Goal: Task Accomplishment & Management: Manage account settings

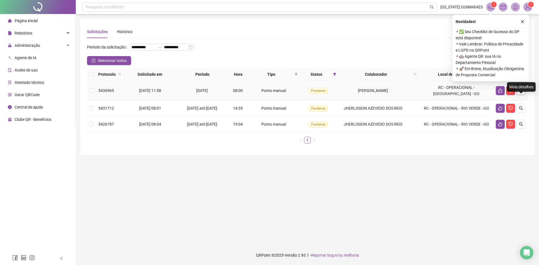
click at [521, 93] on icon "search" at bounding box center [521, 91] width 4 height 4
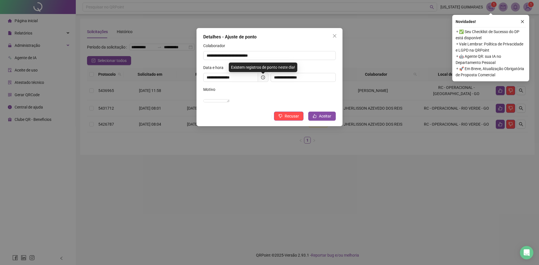
click at [403, 169] on div "**********" at bounding box center [269, 132] width 539 height 265
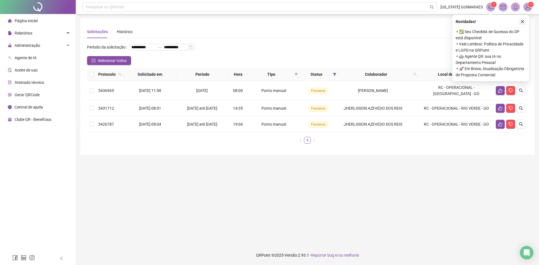
click at [520, 22] on icon "close" at bounding box center [522, 22] width 4 height 4
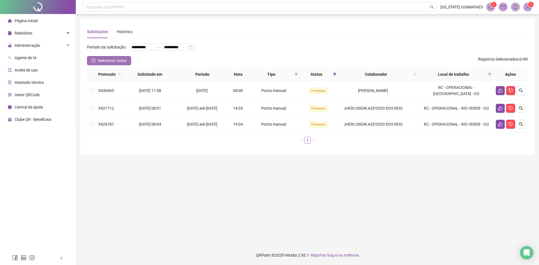
click at [114, 64] on span "Selecionar todos" at bounding box center [112, 61] width 29 height 6
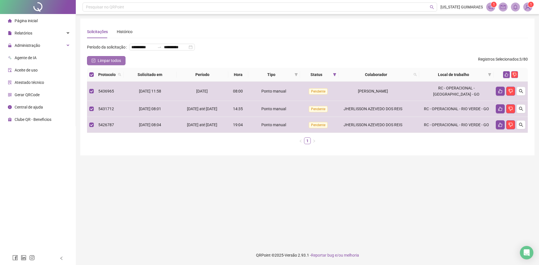
click at [114, 64] on span "Limpar todos" at bounding box center [109, 61] width 23 height 6
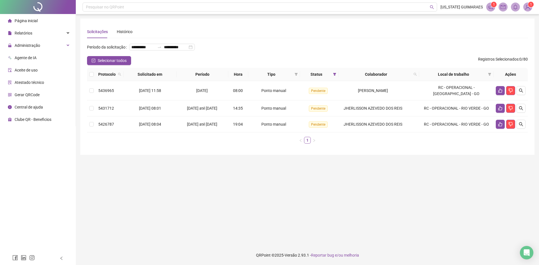
click at [31, 68] on span "Aceite de uso" at bounding box center [26, 70] width 23 height 4
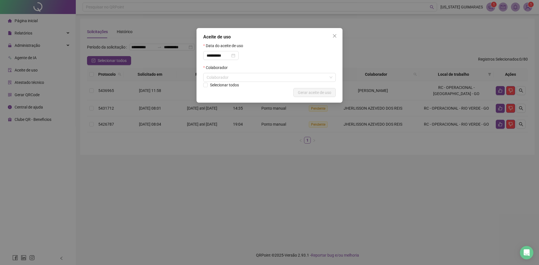
click at [34, 68] on div "**********" at bounding box center [269, 132] width 539 height 265
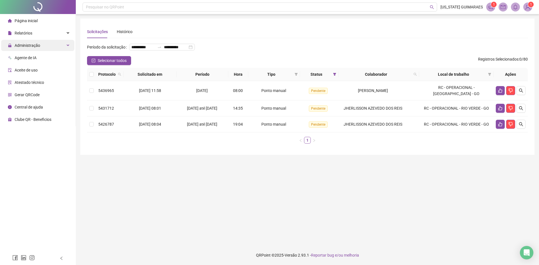
click at [37, 42] on span "Administração" at bounding box center [24, 45] width 32 height 11
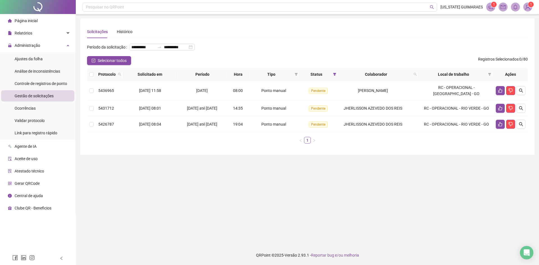
click at [50, 96] on span "Gestão de solicitações" at bounding box center [34, 96] width 39 height 4
drag, startPoint x: 47, startPoint y: 57, endPoint x: 48, endPoint y: 59, distance: 2.9
click at [47, 57] on li "Ajustes da folha" at bounding box center [37, 58] width 73 height 11
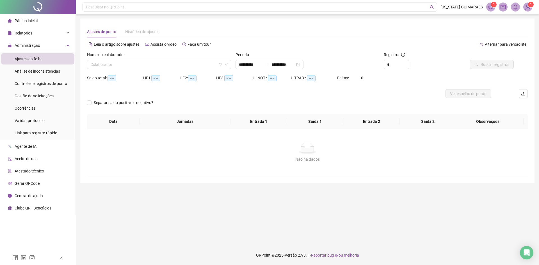
type input "**********"
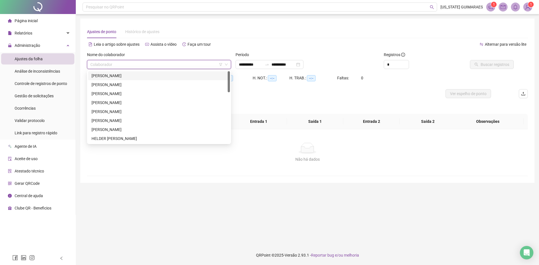
click at [151, 65] on input "search" at bounding box center [156, 64] width 132 height 8
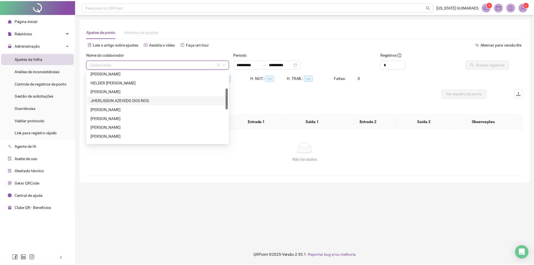
scroll to position [84, 0]
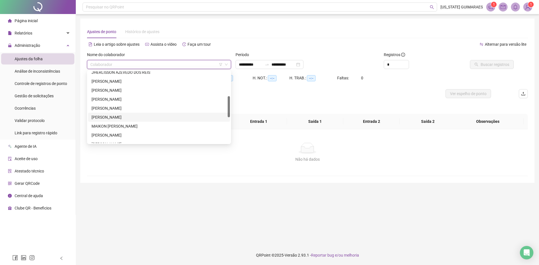
click at [121, 119] on div "[PERSON_NAME]" at bounding box center [158, 117] width 135 height 6
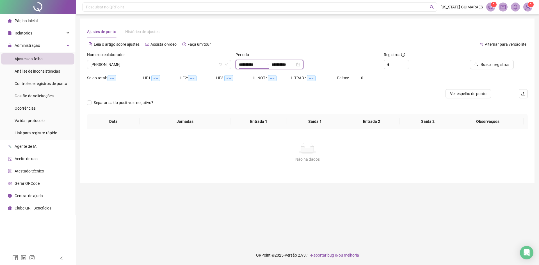
click at [262, 65] on input "**********" at bounding box center [251, 64] width 24 height 6
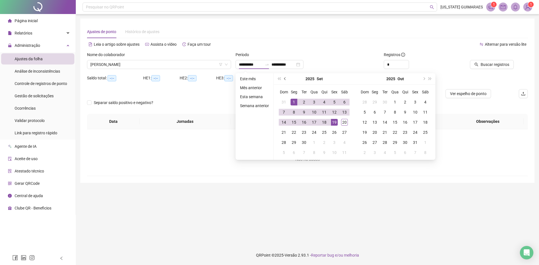
click at [287, 81] on button "prev-year" at bounding box center [285, 78] width 6 height 11
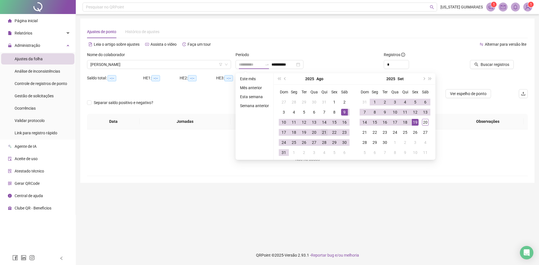
type input "**********"
click at [323, 130] on div "21" at bounding box center [324, 132] width 7 height 7
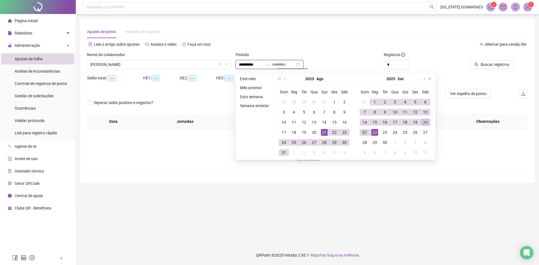
type input "**********"
click at [366, 134] on div "21" at bounding box center [364, 132] width 7 height 7
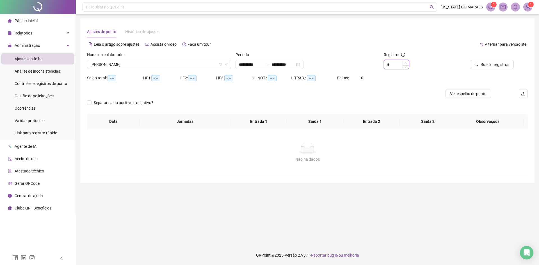
type input "*"
click at [407, 63] on span "Increase Value" at bounding box center [405, 62] width 6 height 5
click at [493, 64] on span "Buscar registros" at bounding box center [494, 64] width 29 height 6
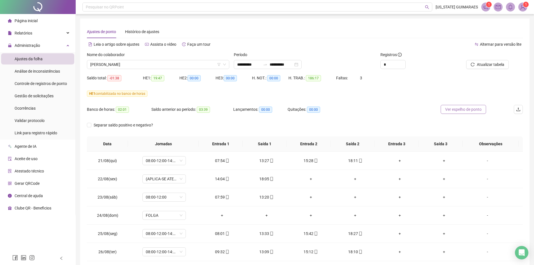
click at [466, 110] on span "Ver espelho de ponto" at bounding box center [463, 109] width 36 height 6
click at [225, 64] on icon "down" at bounding box center [224, 65] width 3 height 2
click at [225, 67] on span "[PERSON_NAME]" at bounding box center [158, 64] width 136 height 8
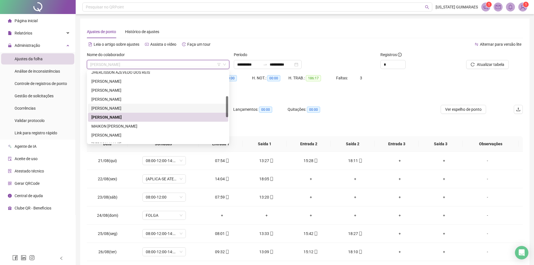
scroll to position [0, 0]
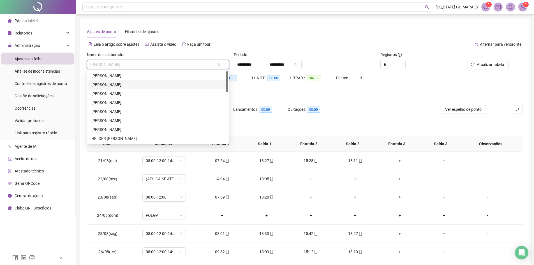
click at [121, 84] on div "[PERSON_NAME]" at bounding box center [158, 85] width 134 height 6
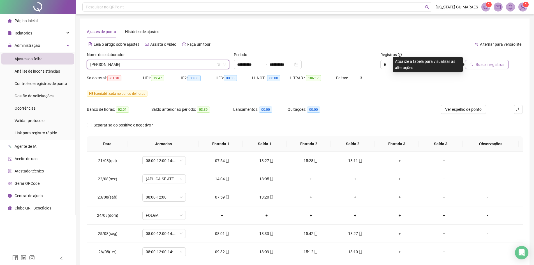
click at [486, 64] on span "Buscar registros" at bounding box center [490, 64] width 29 height 6
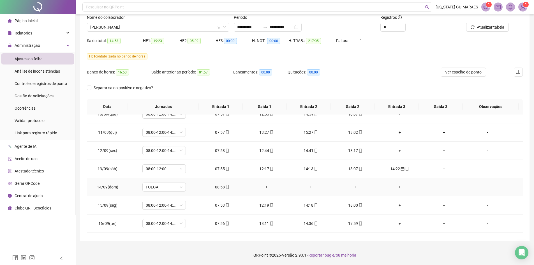
scroll to position [365, 0]
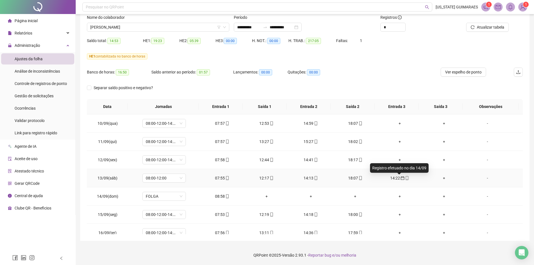
click at [401, 177] on icon "calendar" at bounding box center [403, 178] width 4 height 4
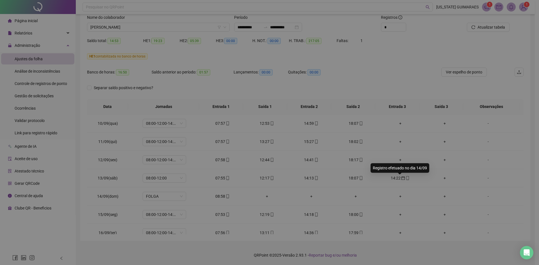
type input "**********"
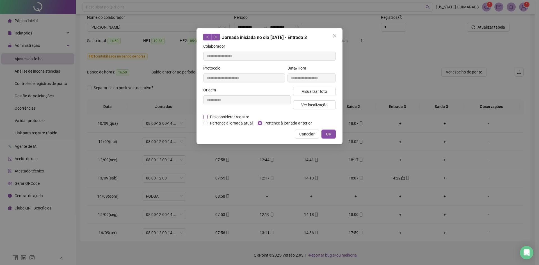
click at [215, 117] on span "Desconsiderar registro" at bounding box center [230, 117] width 44 height 6
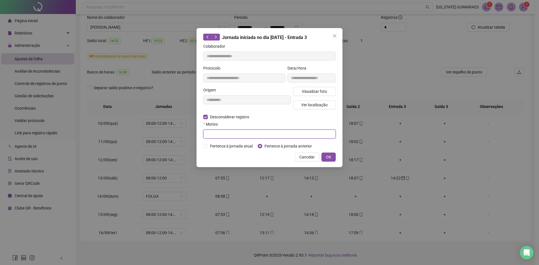
click at [238, 131] on input "text" at bounding box center [269, 134] width 132 height 9
type input "*********"
click at [303, 90] on span "Visualizar foto" at bounding box center [314, 91] width 25 height 6
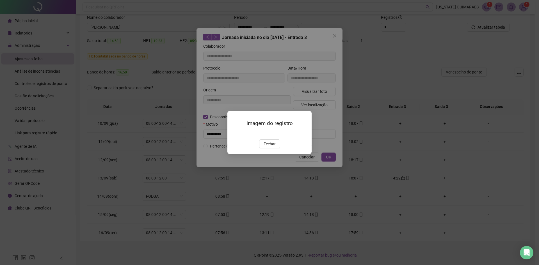
click at [318, 86] on div "Imagem do registro Fechar" at bounding box center [269, 132] width 539 height 265
click at [327, 145] on div "Imagem do registro Fechar" at bounding box center [269, 132] width 539 height 265
click at [273, 147] on span "Fechar" at bounding box center [269, 144] width 12 height 6
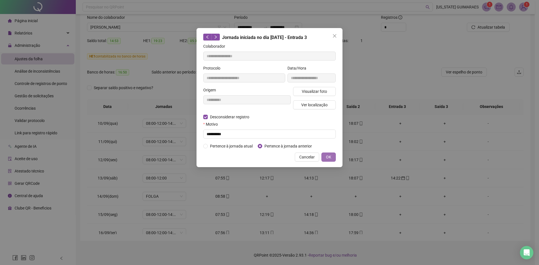
click at [330, 159] on span "OK" at bounding box center [328, 157] width 5 height 6
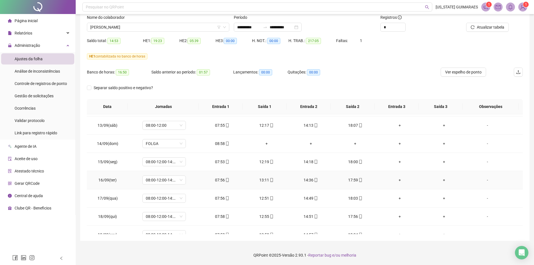
scroll to position [445, 0]
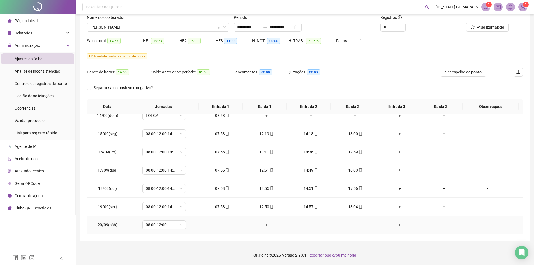
click at [482, 225] on div "-" at bounding box center [487, 225] width 33 height 6
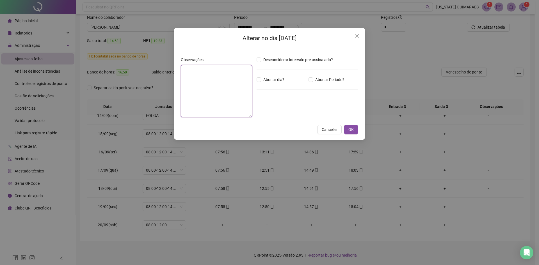
click at [218, 85] on textarea at bounding box center [216, 91] width 71 height 52
type textarea "**********"
click at [353, 130] on span "OK" at bounding box center [350, 130] width 5 height 6
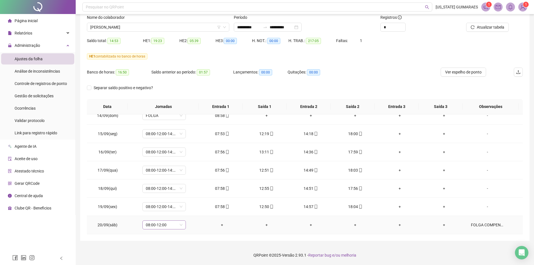
click at [181, 226] on span "08:00-12:00" at bounding box center [164, 225] width 37 height 8
click at [174, 197] on div "Folga compensatória" at bounding box center [173, 195] width 47 height 6
click at [189, 212] on span "Sim" at bounding box center [190, 210] width 6 height 6
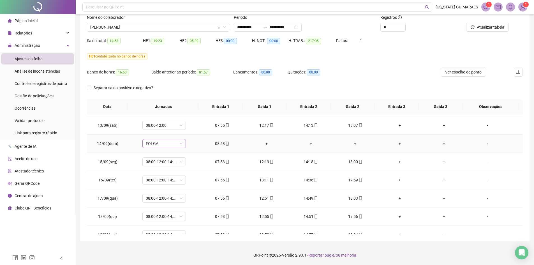
click at [181, 143] on span "FOLGA" at bounding box center [164, 143] width 37 height 8
click at [304, 169] on td "14:18" at bounding box center [311, 162] width 44 height 18
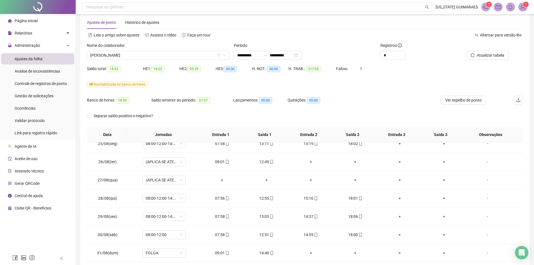
scroll to position [84, 0]
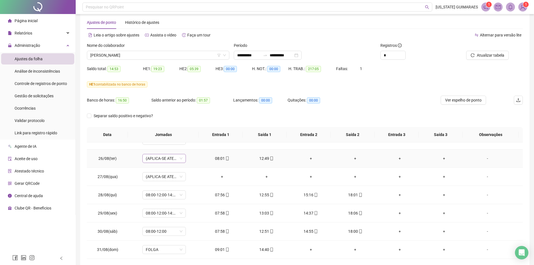
click at [180, 160] on span "(APLICA-SE ATESTADO)" at bounding box center [164, 158] width 37 height 8
click at [197, 156] on td "(APLICA-SE ATESTADO)" at bounding box center [164, 159] width 72 height 18
click at [174, 56] on span "[PERSON_NAME]" at bounding box center [158, 55] width 136 height 8
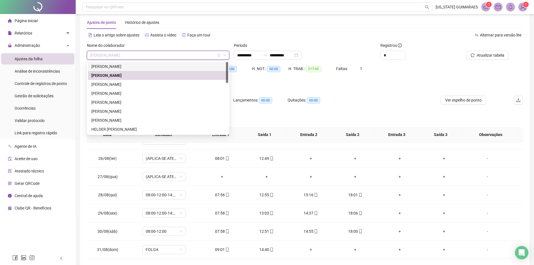
click at [155, 66] on div "[PERSON_NAME]" at bounding box center [158, 66] width 134 height 6
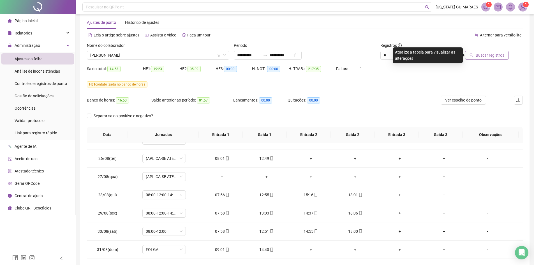
click at [492, 58] on span "Buscar registros" at bounding box center [490, 55] width 29 height 6
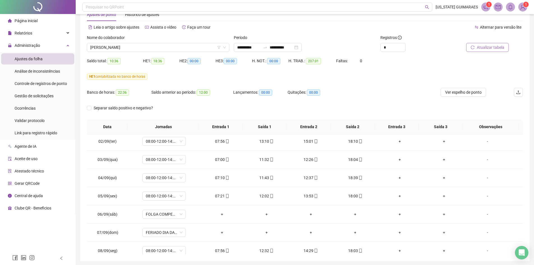
scroll to position [0, 0]
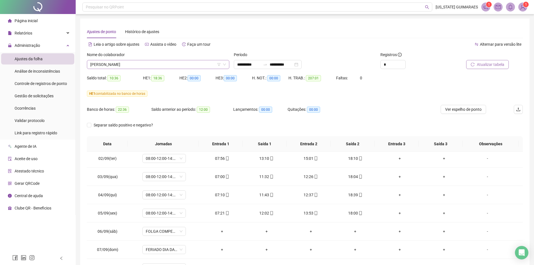
click at [225, 64] on icon "down" at bounding box center [224, 64] width 3 height 3
click at [225, 64] on icon "down" at bounding box center [224, 65] width 3 height 2
click at [223, 66] on span "[PERSON_NAME]" at bounding box center [158, 64] width 136 height 8
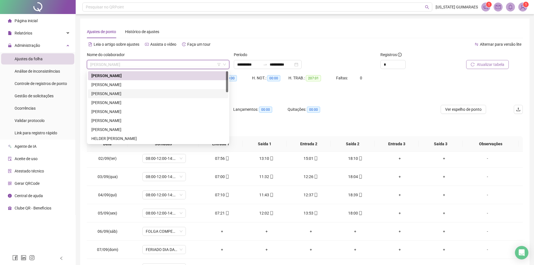
click at [149, 94] on div "[PERSON_NAME]" at bounding box center [158, 94] width 134 height 6
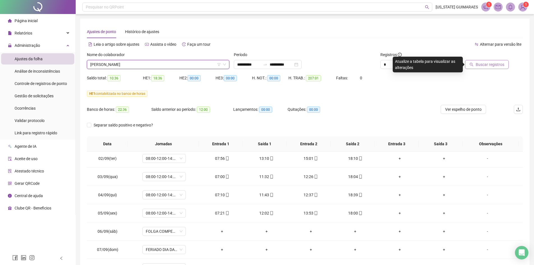
click at [493, 69] on button "Buscar registros" at bounding box center [487, 64] width 44 height 9
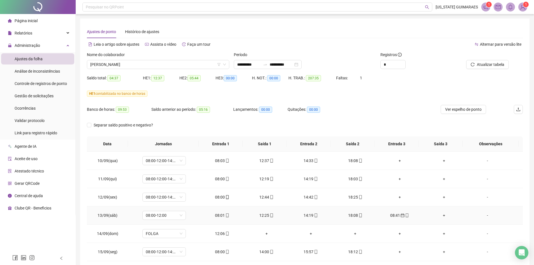
scroll to position [393, 0]
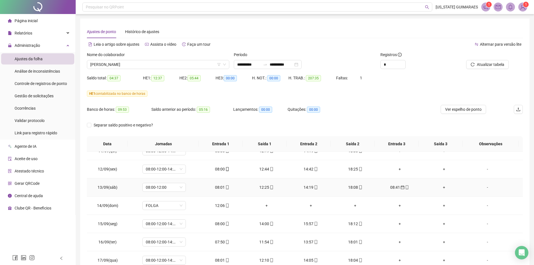
click at [220, 187] on div "08:01" at bounding box center [221, 187] width 35 height 6
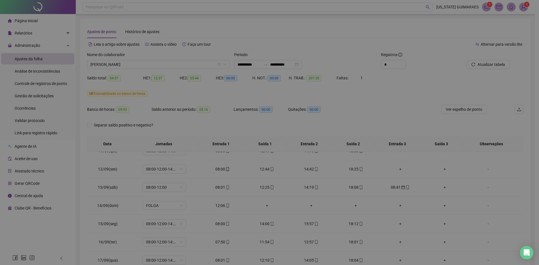
type input "**********"
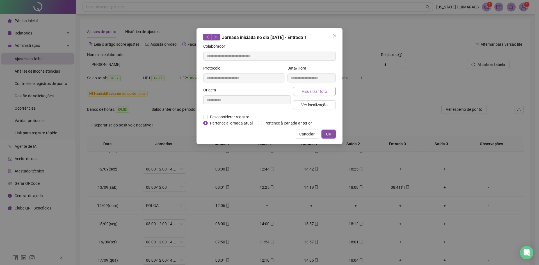
click at [314, 91] on span "Visualizar foto" at bounding box center [314, 91] width 25 height 6
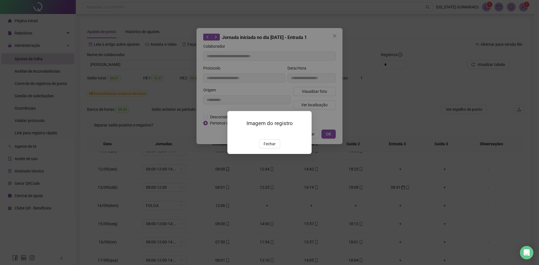
click at [389, 128] on div "Imagem do registro Fechar" at bounding box center [269, 132] width 539 height 265
drag, startPoint x: 373, startPoint y: 198, endPoint x: 294, endPoint y: 176, distance: 82.2
click at [373, 198] on div "Imagem do registro Fechar" at bounding box center [269, 132] width 539 height 265
click at [261, 148] on button "Fechar" at bounding box center [269, 143] width 21 height 9
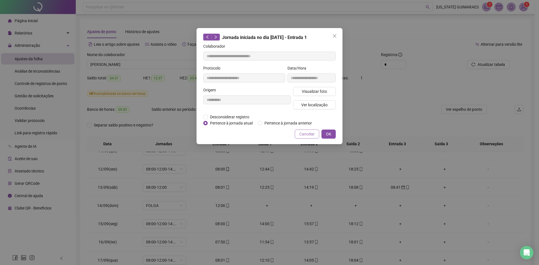
click at [312, 130] on button "Cancelar" at bounding box center [307, 134] width 24 height 9
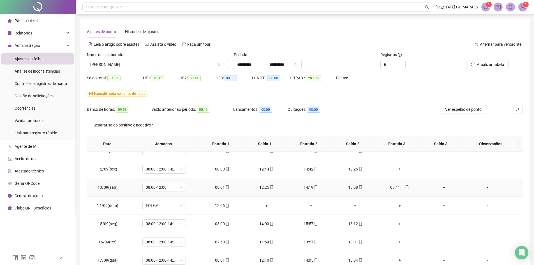
click at [394, 186] on div "08:41" at bounding box center [399, 187] width 35 height 6
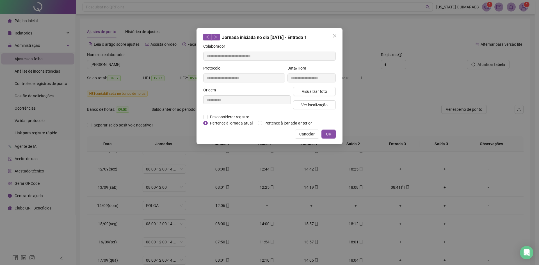
type input "**********"
click at [315, 91] on span "Visualizar foto" at bounding box center [314, 91] width 25 height 6
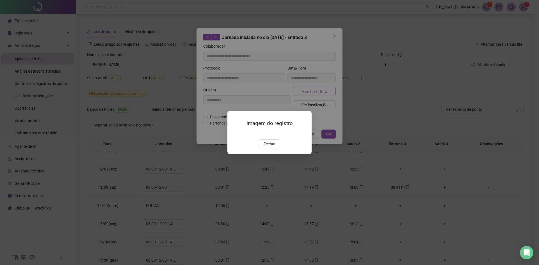
click at [315, 91] on div "Imagem do registro Fechar" at bounding box center [269, 132] width 539 height 265
click at [272, 147] on span "Fechar" at bounding box center [269, 144] width 12 height 6
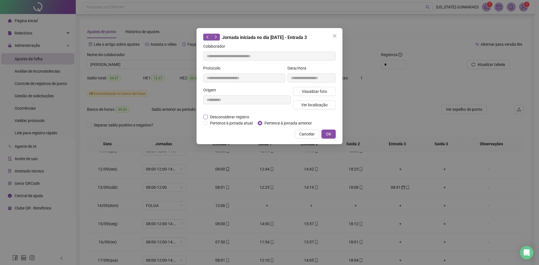
click at [230, 116] on span "Desconsiderar registro" at bounding box center [230, 117] width 44 height 6
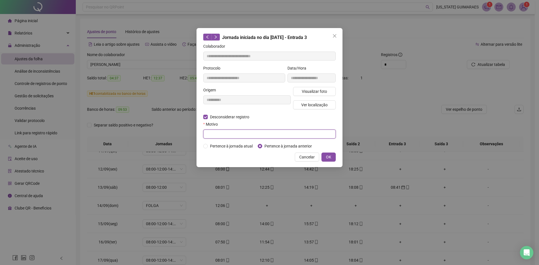
click at [231, 135] on input "text" at bounding box center [269, 134] width 132 height 9
click at [208, 134] on input "********" at bounding box center [269, 134] width 132 height 9
type input "*********"
click at [246, 146] on span "Pertence à jornada atual" at bounding box center [231, 146] width 47 height 6
click at [332, 158] on button "OK" at bounding box center [328, 157] width 14 height 9
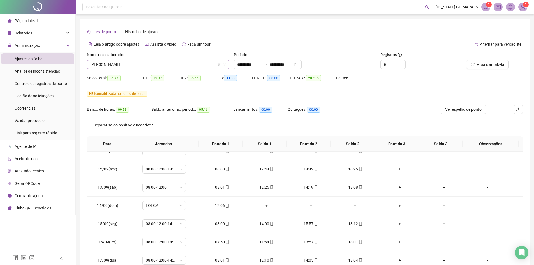
click at [219, 63] on div "[PERSON_NAME]" at bounding box center [158, 64] width 142 height 9
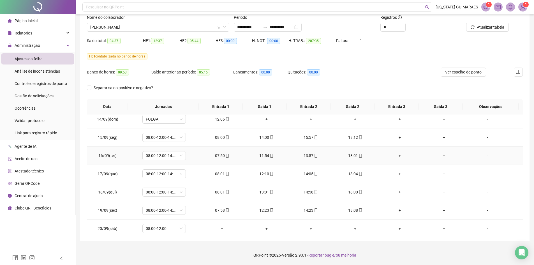
scroll to position [445, 0]
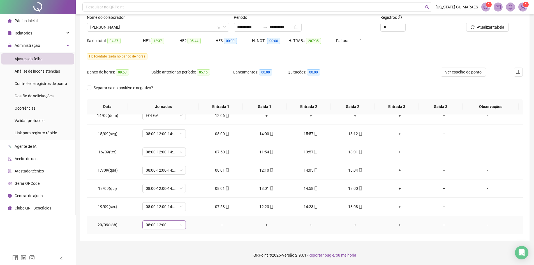
click at [182, 226] on div "08:00-12:00" at bounding box center [163, 224] width 43 height 9
click at [171, 195] on div "Folga compensatória" at bounding box center [173, 195] width 47 height 6
click at [187, 212] on span "Sim" at bounding box center [190, 210] width 6 height 6
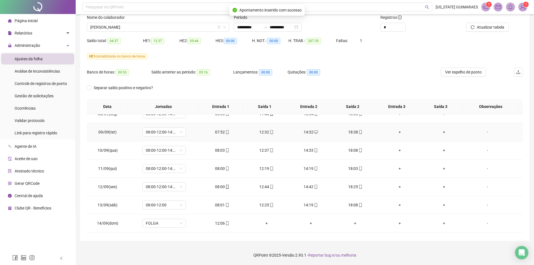
scroll to position [333, 0]
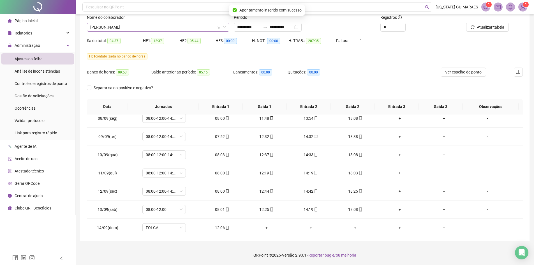
click at [223, 23] on span "[PERSON_NAME]" at bounding box center [158, 27] width 136 height 8
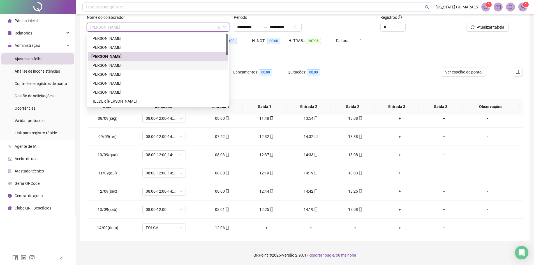
click at [130, 64] on div "[PERSON_NAME]" at bounding box center [158, 65] width 134 height 6
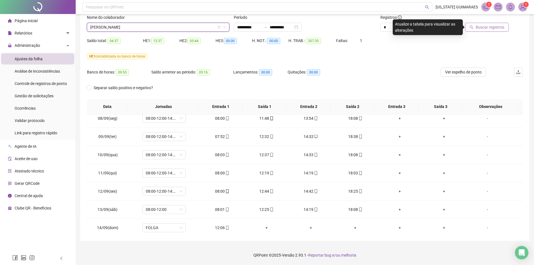
click at [488, 29] on span "Buscar registros" at bounding box center [490, 27] width 29 height 6
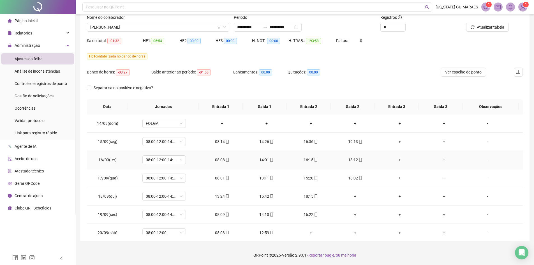
scroll to position [445, 0]
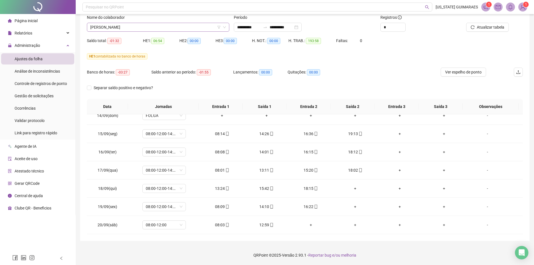
click at [225, 27] on icon "down" at bounding box center [224, 27] width 3 height 3
click at [224, 26] on icon "down" at bounding box center [224, 27] width 3 height 3
click at [210, 26] on span "[PERSON_NAME]" at bounding box center [158, 27] width 136 height 8
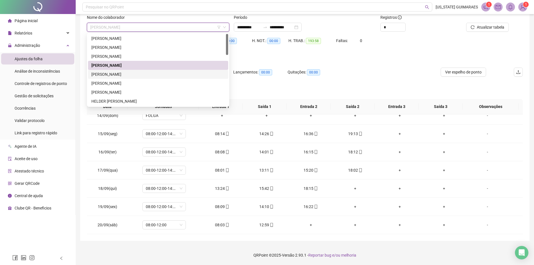
drag, startPoint x: 125, startPoint y: 75, endPoint x: 169, endPoint y: 72, distance: 44.2
click at [125, 75] on div "[PERSON_NAME]" at bounding box center [158, 74] width 134 height 6
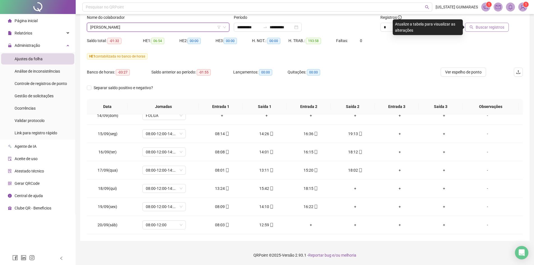
click at [499, 30] on button "Buscar registros" at bounding box center [487, 27] width 44 height 9
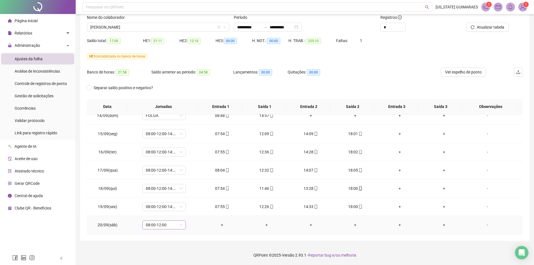
click at [180, 226] on span "08:00-12:00" at bounding box center [164, 225] width 37 height 8
click at [187, 196] on div "Folga compensatória" at bounding box center [173, 195] width 47 height 6
click at [189, 211] on span "Sim" at bounding box center [190, 210] width 6 height 6
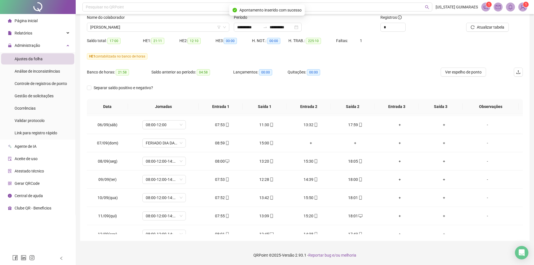
scroll to position [277, 0]
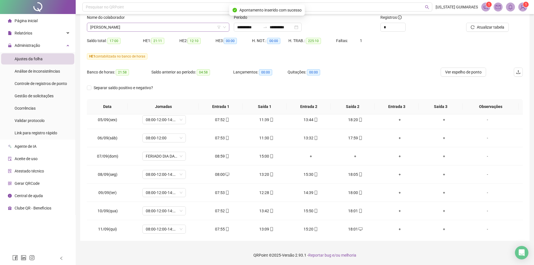
click at [214, 27] on span "[PERSON_NAME]" at bounding box center [158, 27] width 136 height 8
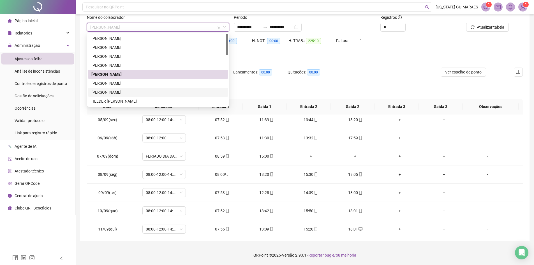
scroll to position [28, 0]
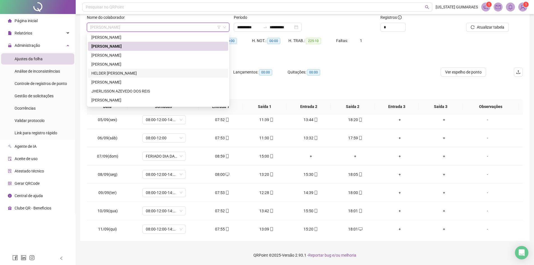
click at [138, 74] on div "HELDER [PERSON_NAME]" at bounding box center [158, 73] width 134 height 6
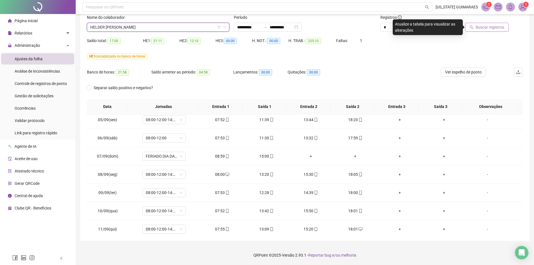
click at [488, 28] on span "Buscar registros" at bounding box center [490, 27] width 29 height 6
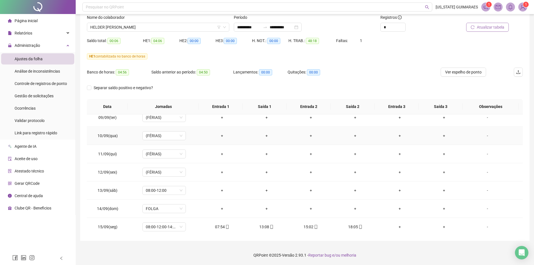
scroll to position [361, 0]
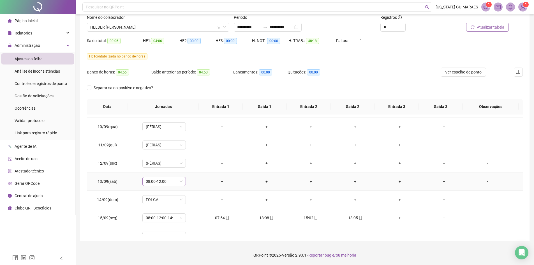
click at [181, 181] on span "08:00-12:00" at bounding box center [164, 181] width 37 height 8
click at [170, 235] on div "Folga compensatória" at bounding box center [173, 237] width 47 height 6
click at [192, 167] on span "Sim" at bounding box center [190, 167] width 6 height 6
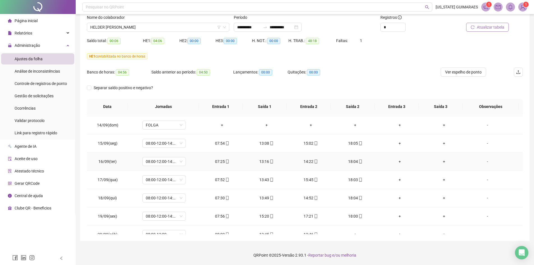
scroll to position [445, 0]
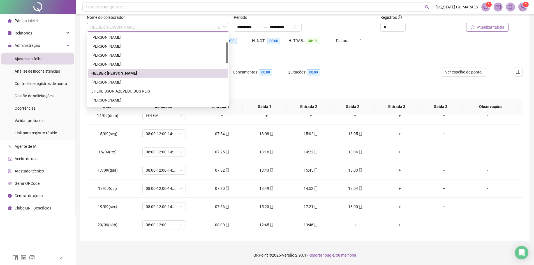
click at [226, 26] on div "HELDER [PERSON_NAME]" at bounding box center [158, 27] width 142 height 9
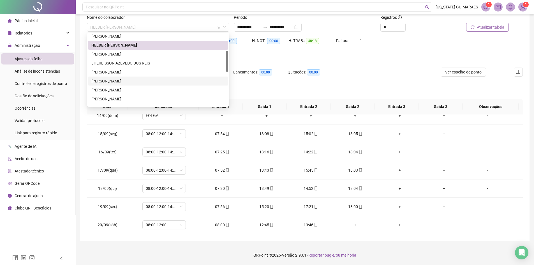
click at [125, 80] on div "[PERSON_NAME]" at bounding box center [158, 81] width 134 height 6
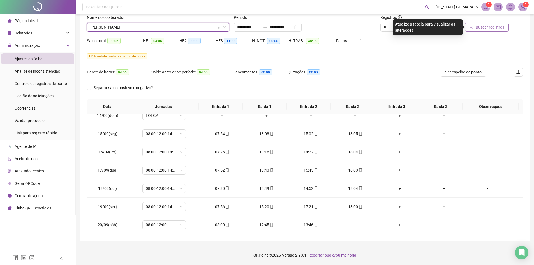
click at [484, 31] on button "Buscar registros" at bounding box center [487, 27] width 44 height 9
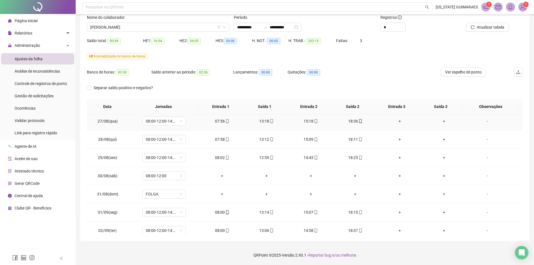
scroll to position [112, 0]
click at [181, 174] on span "08:00-12:00" at bounding box center [164, 175] width 37 height 8
click at [184, 230] on div "Folga compensatória" at bounding box center [173, 231] width 47 height 6
click at [189, 160] on span "Sim" at bounding box center [190, 161] width 6 height 6
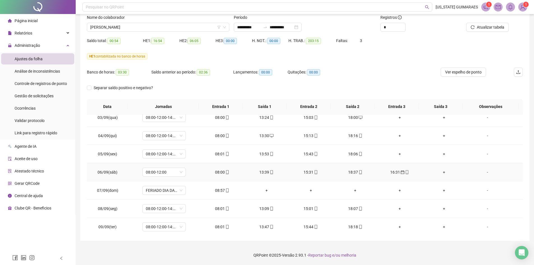
scroll to position [252, 0]
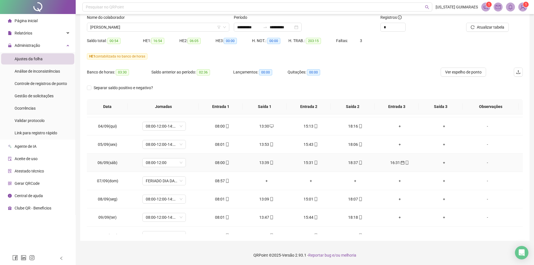
click at [393, 162] on div "16:31" at bounding box center [399, 163] width 35 height 6
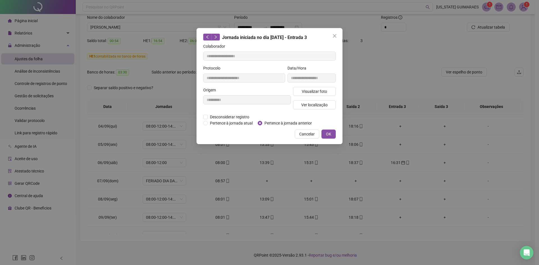
type input "**********"
click at [323, 92] on span "Visualizar foto" at bounding box center [314, 91] width 25 height 6
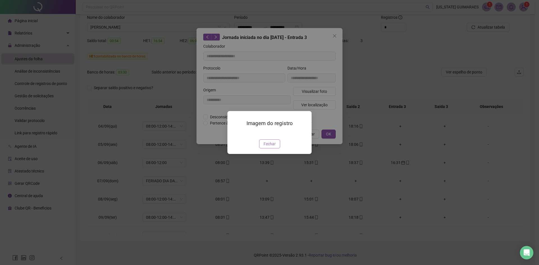
click at [273, 147] on span "Fechar" at bounding box center [269, 144] width 12 height 6
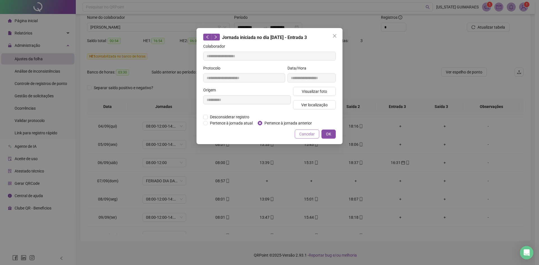
click at [305, 133] on span "Cancelar" at bounding box center [306, 134] width 15 height 6
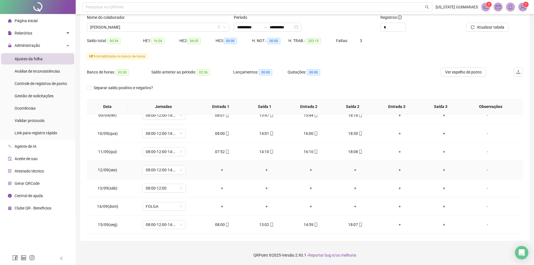
scroll to position [365, 0]
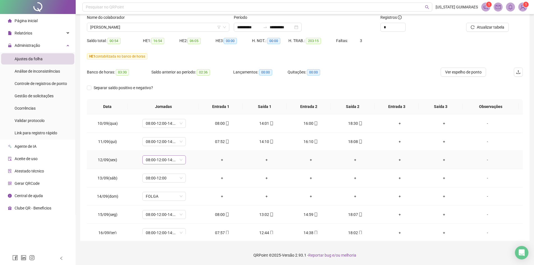
click at [180, 159] on span "08:00-12:00-14:00-18:00" at bounding box center [164, 160] width 37 height 8
drag, startPoint x: 154, startPoint y: 196, endPoint x: 166, endPoint y: 194, distance: 12.2
click at [154, 196] on div "Folga" at bounding box center [173, 197] width 47 height 6
click at [188, 144] on span "Sim" at bounding box center [190, 145] width 6 height 6
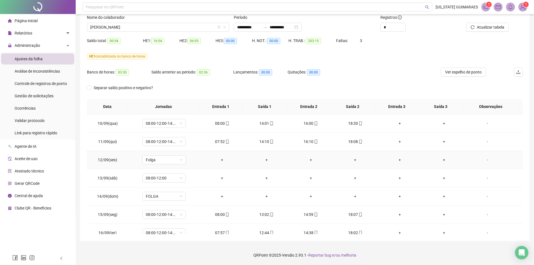
drag, startPoint x: 487, startPoint y: 161, endPoint x: 484, endPoint y: 162, distance: 2.8
click at [487, 161] on div "-" at bounding box center [487, 160] width 33 height 6
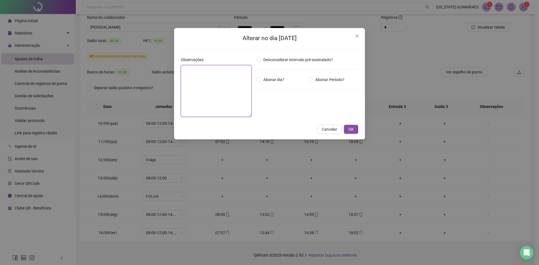
click at [228, 87] on textarea at bounding box center [216, 91] width 71 height 52
type textarea "**********"
click at [350, 130] on span "OK" at bounding box center [350, 130] width 5 height 6
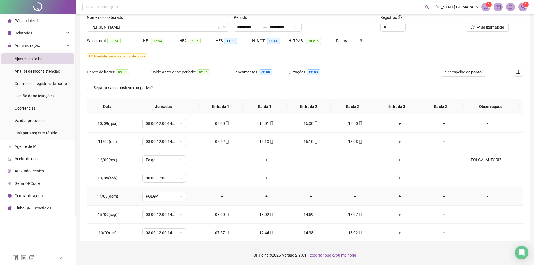
scroll to position [393, 0]
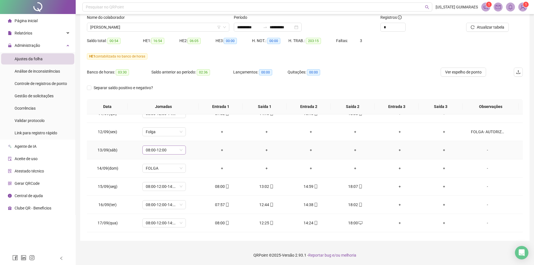
click at [180, 151] on span "08:00-12:00" at bounding box center [164, 150] width 37 height 8
click at [176, 206] on div "Folga compensatória" at bounding box center [173, 206] width 47 height 6
click at [193, 134] on button "Sim" at bounding box center [190, 135] width 11 height 7
drag, startPoint x: 482, startPoint y: 149, endPoint x: 349, endPoint y: 124, distance: 135.5
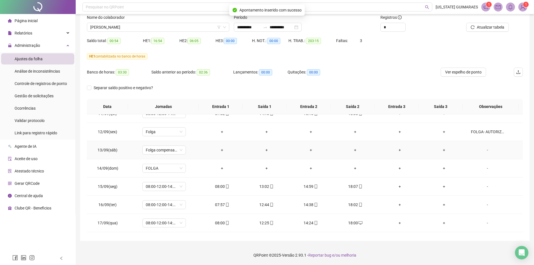
click at [482, 149] on div "-" at bounding box center [487, 150] width 33 height 6
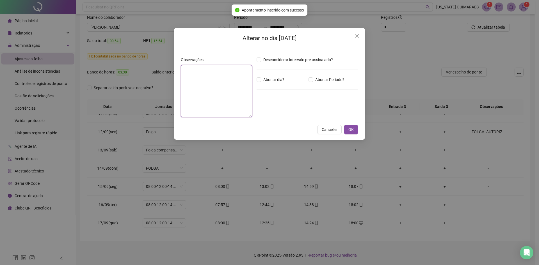
click at [223, 86] on textarea at bounding box center [216, 91] width 71 height 52
type textarea "*"
type textarea "**********"
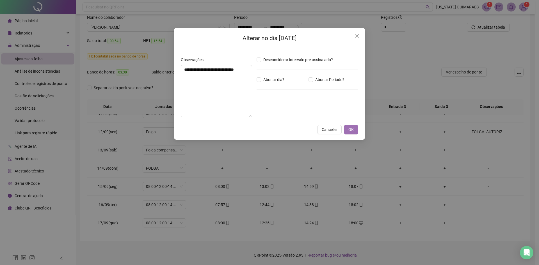
click at [349, 130] on span "OK" at bounding box center [350, 130] width 5 height 6
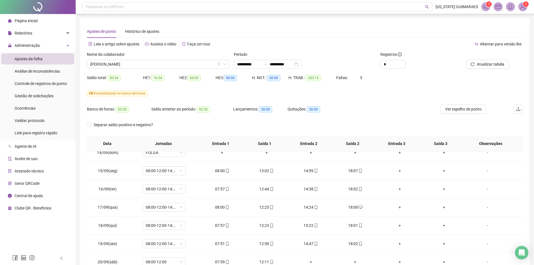
scroll to position [0, 0]
click at [139, 30] on span "Histórico de ajustes" at bounding box center [142, 31] width 34 height 4
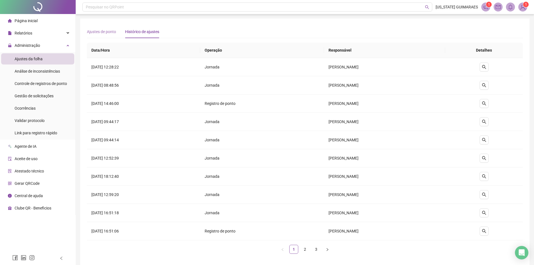
click at [103, 28] on div "Ajustes de ponto" at bounding box center [101, 31] width 29 height 13
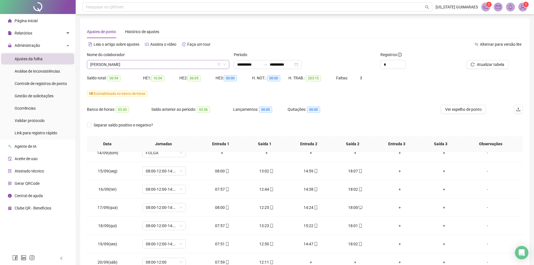
click at [227, 64] on div "[PERSON_NAME]" at bounding box center [158, 64] width 142 height 9
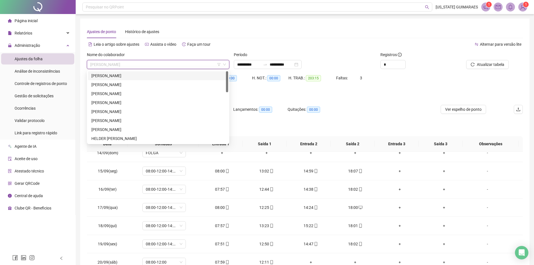
click at [133, 75] on div "[PERSON_NAME]" at bounding box center [158, 76] width 134 height 6
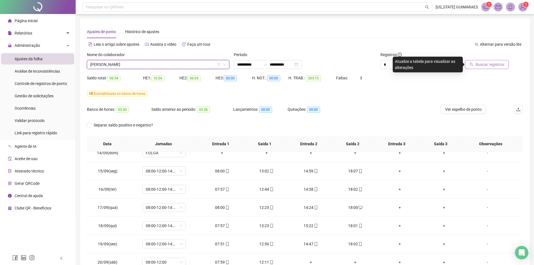
drag, startPoint x: 497, startPoint y: 59, endPoint x: 490, endPoint y: 63, distance: 7.8
click at [497, 60] on div at bounding box center [481, 56] width 55 height 8
click at [486, 64] on span "Buscar registros" at bounding box center [490, 64] width 29 height 6
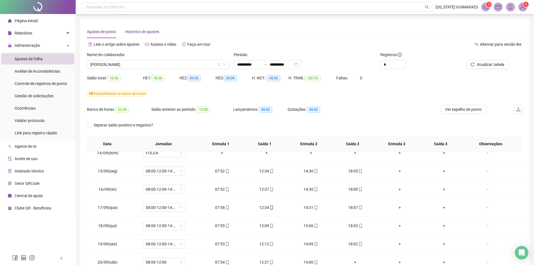
click at [140, 31] on span "Histórico de ajustes" at bounding box center [142, 31] width 34 height 4
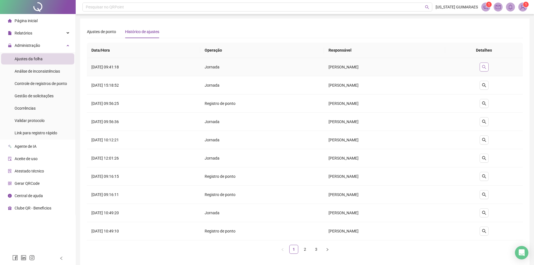
click at [487, 67] on icon "search" at bounding box center [484, 67] width 4 height 4
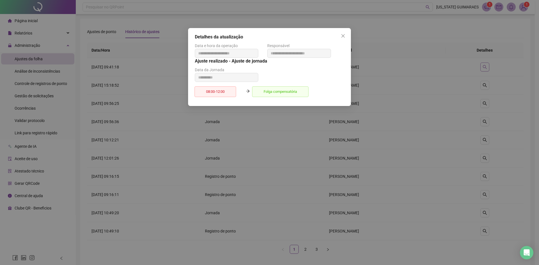
click at [493, 67] on div "**********" at bounding box center [269, 132] width 539 height 265
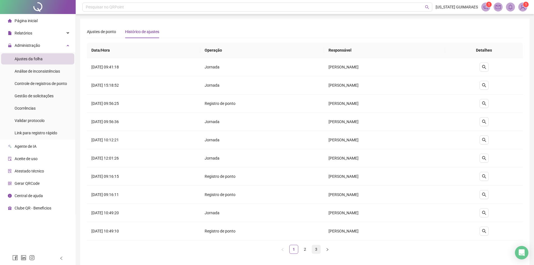
click at [313, 249] on link "3" at bounding box center [316, 249] width 8 height 8
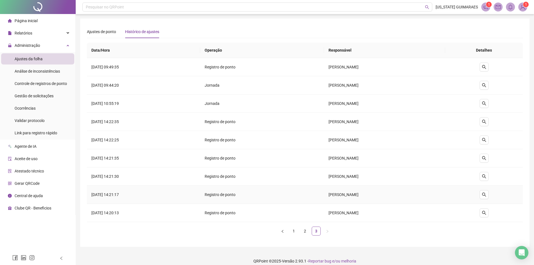
scroll to position [6, 0]
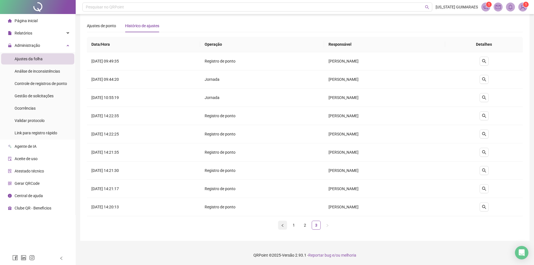
click at [282, 227] on button "button" at bounding box center [282, 225] width 9 height 9
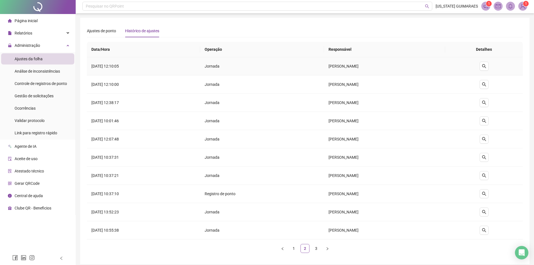
scroll to position [0, 0]
click at [105, 35] on div "Ajustes de ponto" at bounding box center [101, 32] width 29 height 6
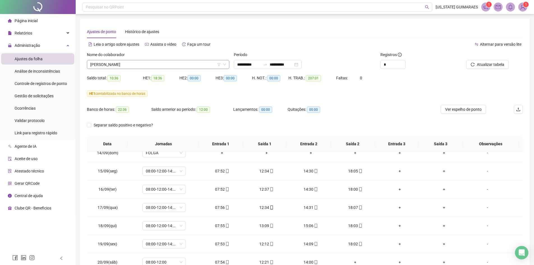
click at [225, 64] on icon "down" at bounding box center [224, 64] width 3 height 3
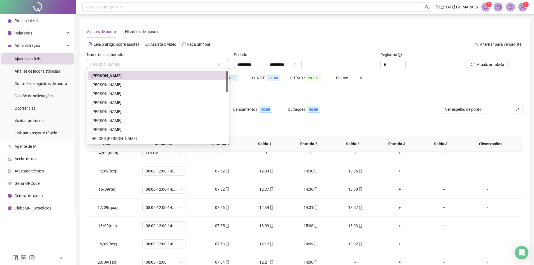
click at [180, 65] on span "[PERSON_NAME]" at bounding box center [158, 64] width 136 height 8
click at [110, 84] on div "[PERSON_NAME]" at bounding box center [158, 85] width 134 height 6
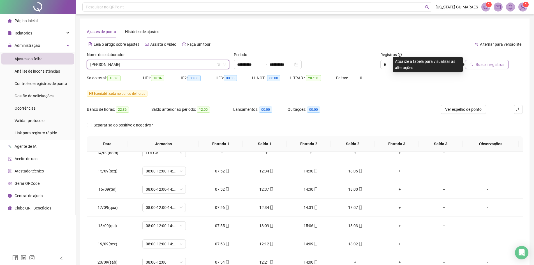
click at [490, 63] on span "Buscar registros" at bounding box center [490, 64] width 29 height 6
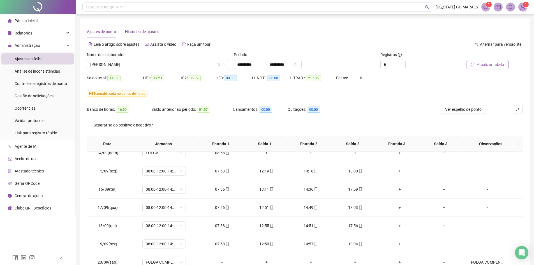
click at [148, 32] on span "Histórico de ajustes" at bounding box center [142, 31] width 34 height 4
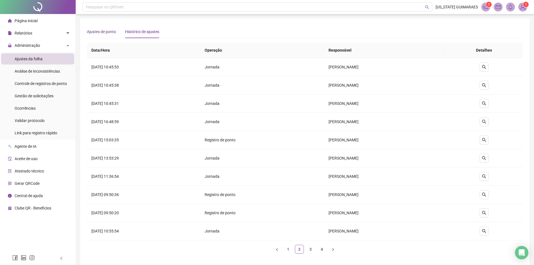
click at [102, 29] on span "Ajustes de ponto" at bounding box center [101, 31] width 29 height 4
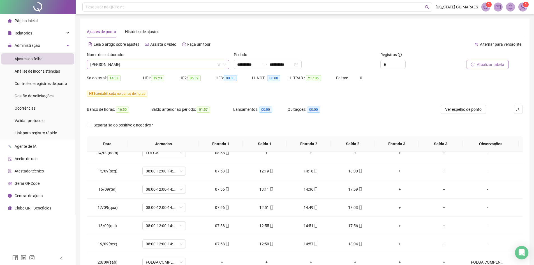
click at [162, 62] on span "[PERSON_NAME]" at bounding box center [158, 64] width 136 height 8
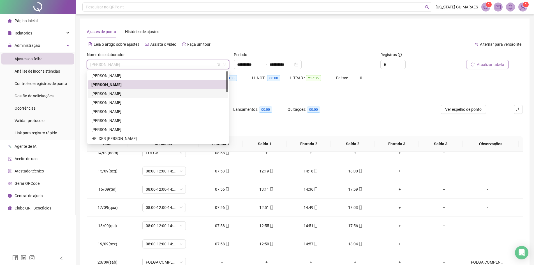
click at [149, 92] on div "[PERSON_NAME]" at bounding box center [158, 94] width 134 height 6
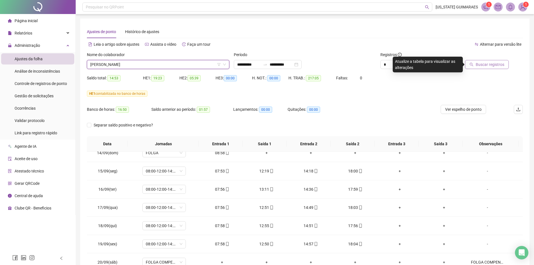
click at [496, 65] on span "Buscar registros" at bounding box center [490, 64] width 29 height 6
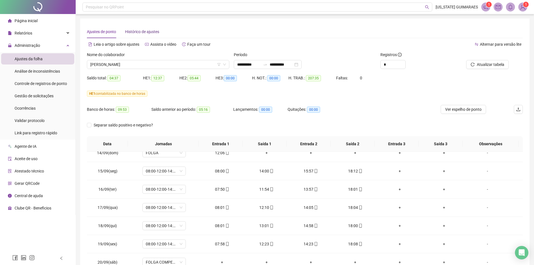
click at [151, 34] on div "Histórico de ajustes" at bounding box center [142, 32] width 34 height 6
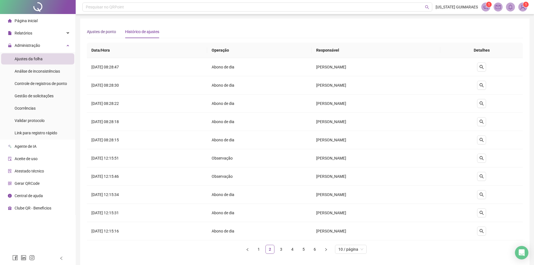
click at [105, 32] on span "Ajustes de ponto" at bounding box center [101, 31] width 29 height 4
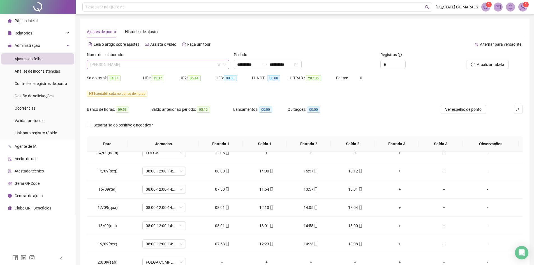
click at [161, 65] on span "[PERSON_NAME]" at bounding box center [158, 64] width 136 height 8
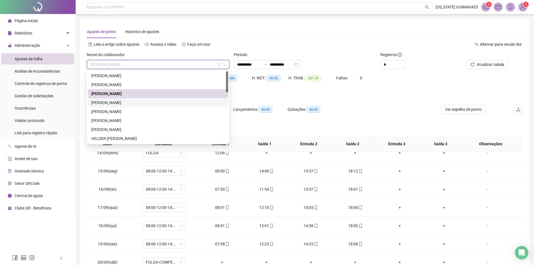
click at [144, 100] on div "[PERSON_NAME]" at bounding box center [158, 103] width 134 height 6
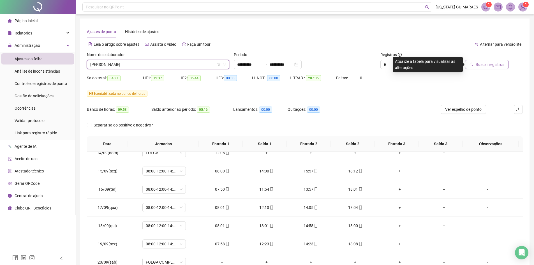
click at [484, 68] on button "Buscar registros" at bounding box center [487, 64] width 44 height 9
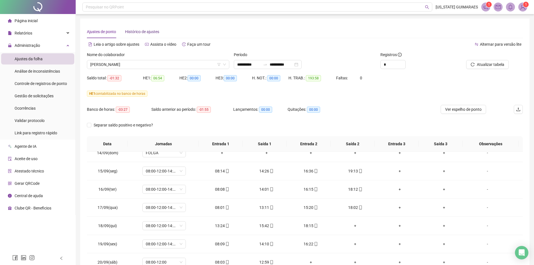
click at [145, 31] on span "Histórico de ajustes" at bounding box center [142, 31] width 34 height 4
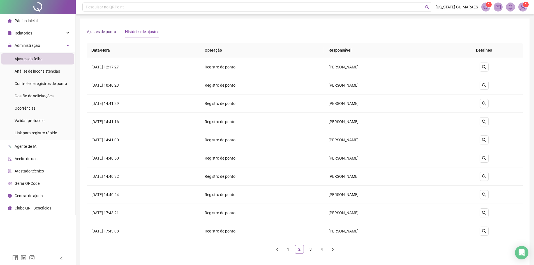
click at [94, 32] on span "Ajustes de ponto" at bounding box center [101, 31] width 29 height 4
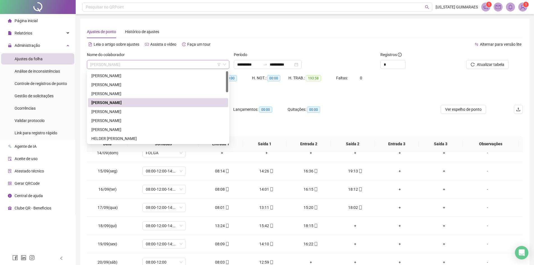
click at [228, 64] on div "[PERSON_NAME]" at bounding box center [158, 64] width 142 height 9
click at [115, 115] on div "[PERSON_NAME]" at bounding box center [158, 111] width 140 height 9
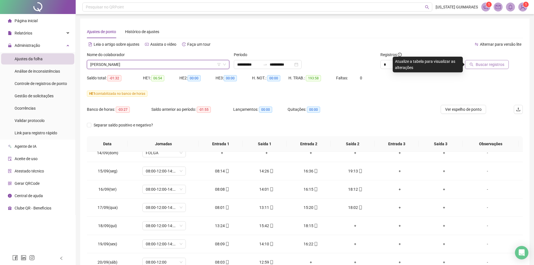
click at [488, 65] on span "Buscar registros" at bounding box center [490, 64] width 29 height 6
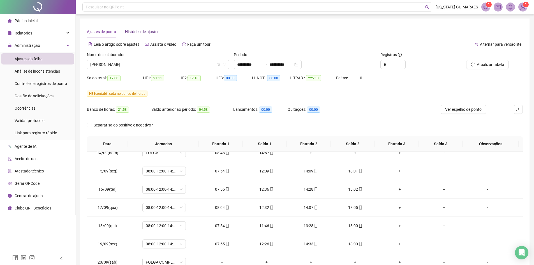
click at [148, 29] on span "Histórico de ajustes" at bounding box center [142, 31] width 34 height 4
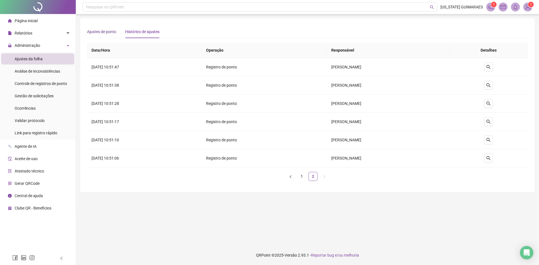
click at [102, 30] on span "Ajustes de ponto" at bounding box center [101, 31] width 29 height 4
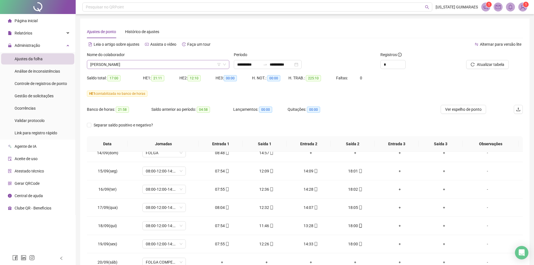
click at [126, 67] on span "[PERSON_NAME]" at bounding box center [158, 64] width 136 height 8
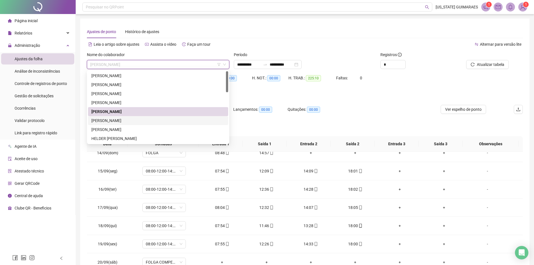
click at [135, 121] on div "[PERSON_NAME]" at bounding box center [158, 121] width 134 height 6
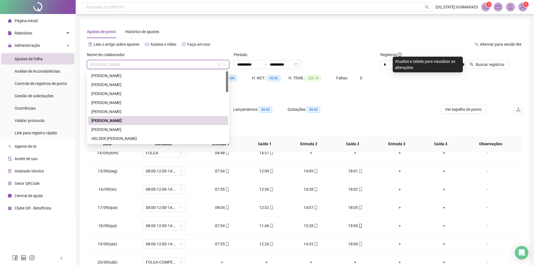
click at [146, 65] on span "[PERSON_NAME]" at bounding box center [158, 64] width 136 height 8
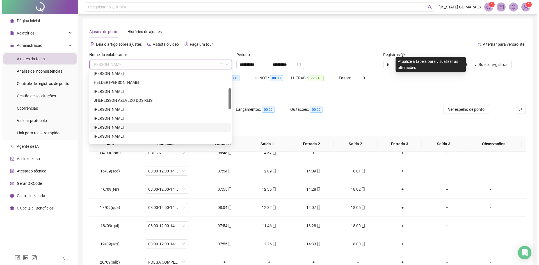
scroll to position [84, 0]
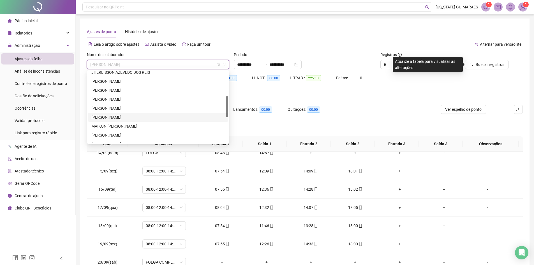
click at [127, 118] on div "[PERSON_NAME]" at bounding box center [158, 117] width 134 height 6
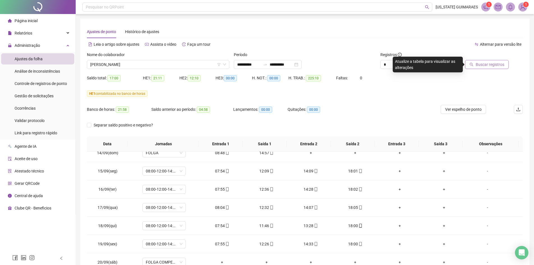
click at [488, 62] on span "Buscar registros" at bounding box center [490, 64] width 29 height 6
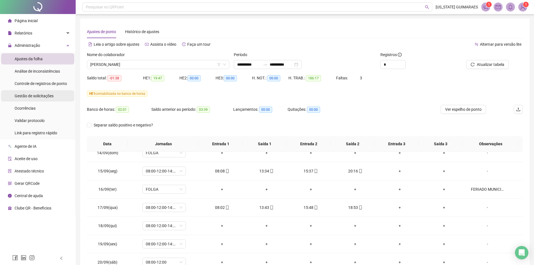
click at [45, 97] on span "Gestão de solicitações" at bounding box center [34, 96] width 39 height 4
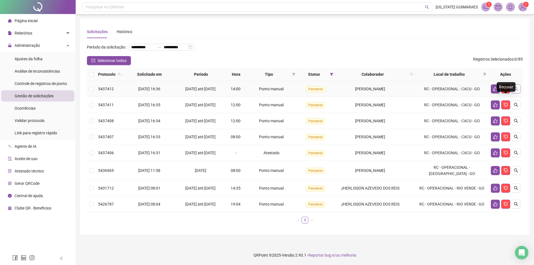
click at [518, 91] on icon "search" at bounding box center [516, 89] width 4 height 4
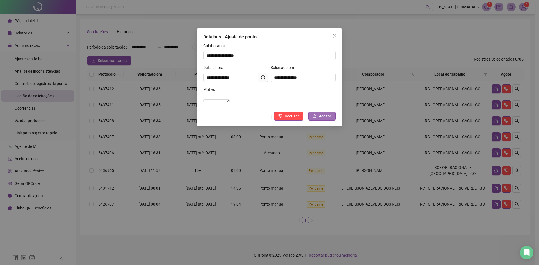
click at [327, 119] on span "Aceitar" at bounding box center [325, 116] width 12 height 6
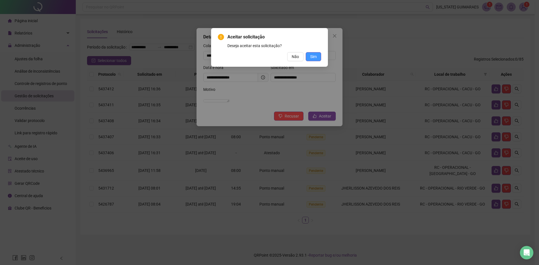
click at [310, 56] on span "Sim" at bounding box center [313, 57] width 6 height 6
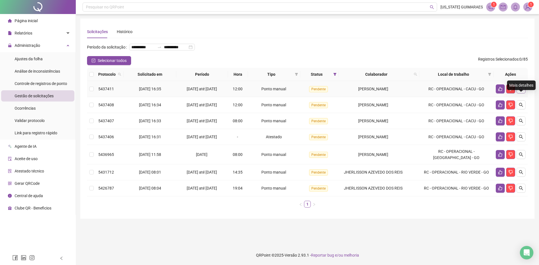
click at [520, 91] on icon "search" at bounding box center [520, 89] width 4 height 4
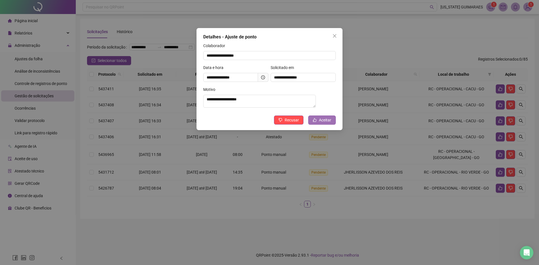
click at [328, 123] on span "Aceitar" at bounding box center [325, 120] width 12 height 6
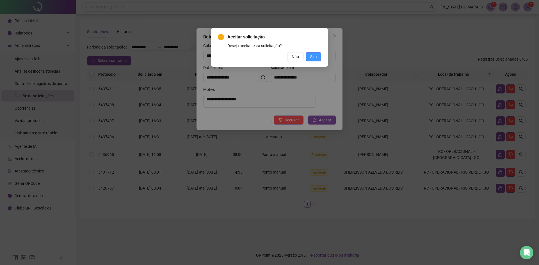
click at [313, 57] on span "Sim" at bounding box center [313, 57] width 6 height 6
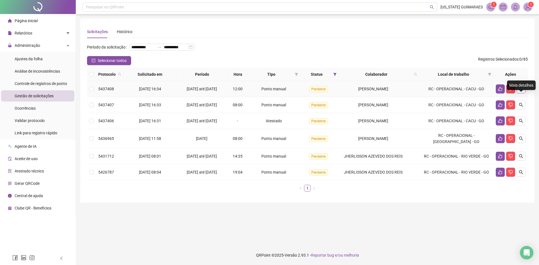
click at [521, 91] on icon "search" at bounding box center [520, 89] width 4 height 4
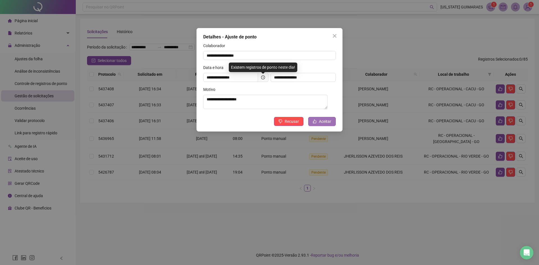
click at [322, 122] on span "Aceitar" at bounding box center [325, 121] width 12 height 6
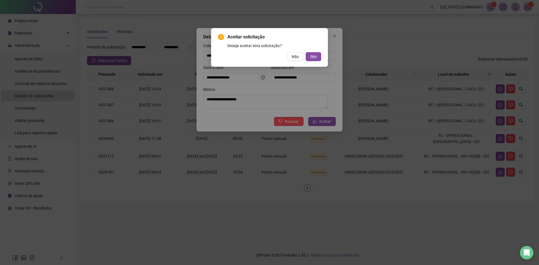
click at [314, 51] on div "Aceitar solicitação Deseja aceitar esta solicitação? Não Sim" at bounding box center [269, 47] width 103 height 27
click at [314, 56] on span "Sim" at bounding box center [313, 57] width 6 height 6
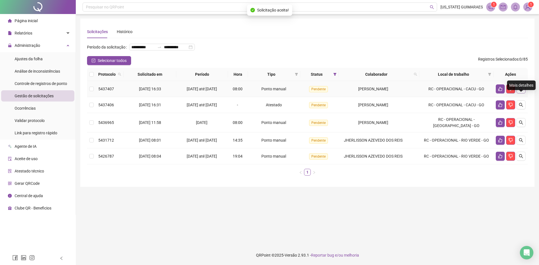
click at [519, 91] on icon "search" at bounding box center [521, 89] width 4 height 4
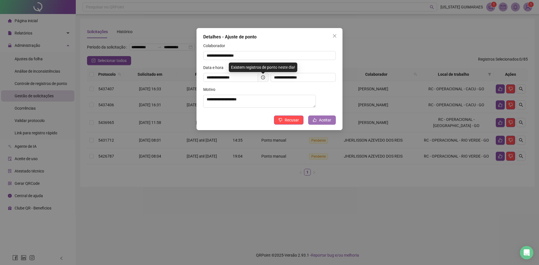
click at [317, 121] on button "Aceitar" at bounding box center [321, 120] width 27 height 9
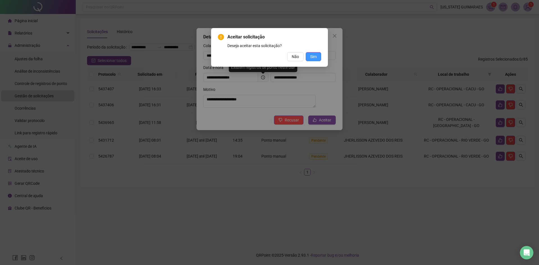
click at [316, 57] on span "Sim" at bounding box center [313, 57] width 6 height 6
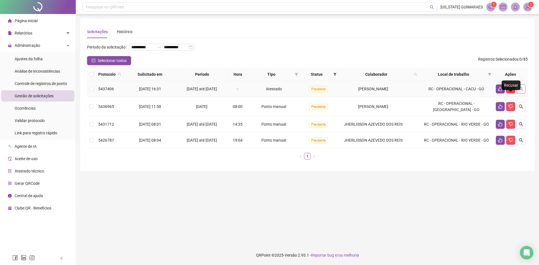
click at [517, 93] on button "button" at bounding box center [520, 88] width 9 height 9
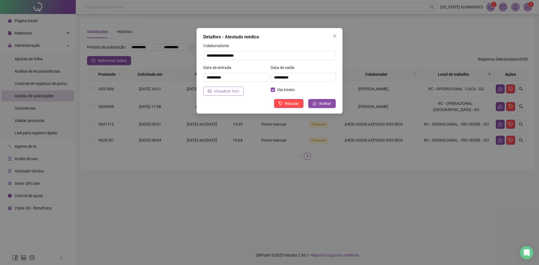
click at [222, 91] on span "Visualizar foto" at bounding box center [226, 91] width 25 height 6
click at [330, 102] on span "Aceitar" at bounding box center [325, 103] width 12 height 6
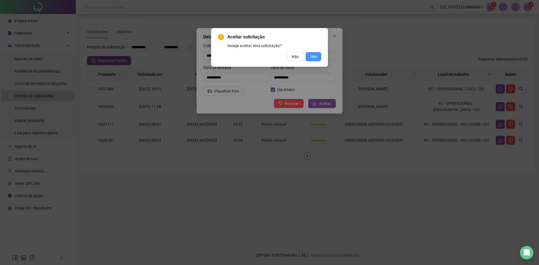
click at [314, 54] on span "Sim" at bounding box center [313, 57] width 6 height 6
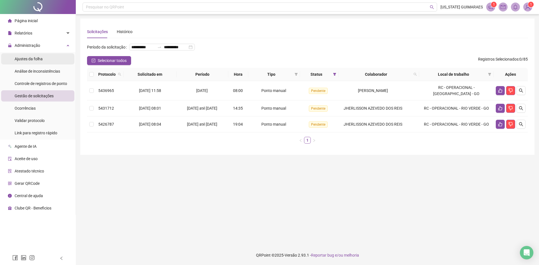
click at [52, 62] on li "Ajustes da folha" at bounding box center [37, 58] width 73 height 11
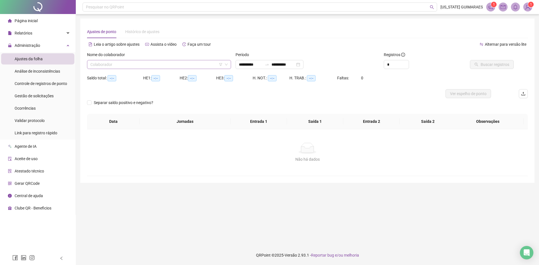
click at [226, 64] on icon "down" at bounding box center [225, 64] width 3 height 3
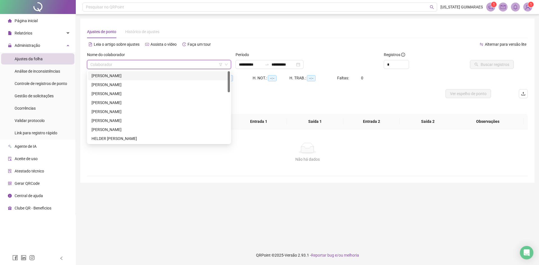
click at [171, 65] on input "search" at bounding box center [156, 64] width 132 height 8
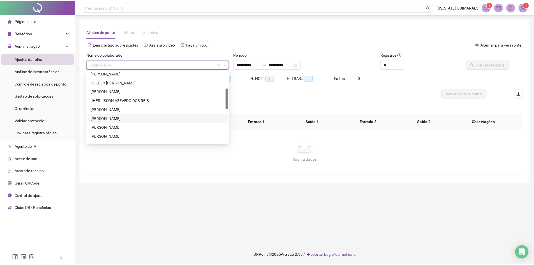
scroll to position [84, 0]
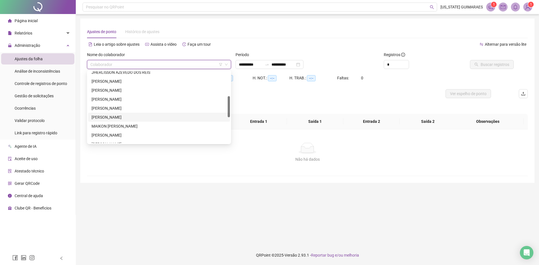
click at [123, 118] on div "[PERSON_NAME]" at bounding box center [158, 117] width 135 height 6
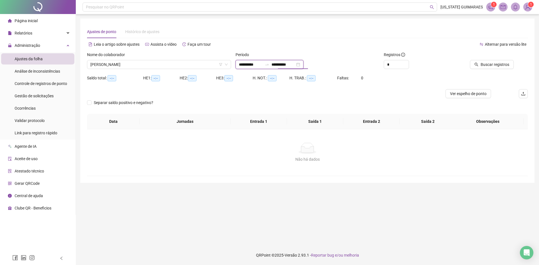
click at [295, 65] on input "**********" at bounding box center [283, 64] width 24 height 6
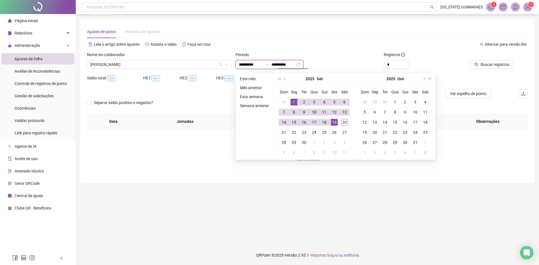
click at [246, 65] on input "**********" at bounding box center [251, 64] width 24 height 6
type input "**********"
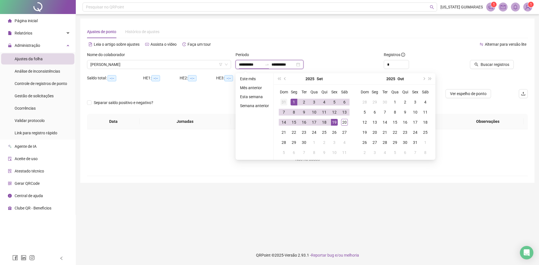
type input "**********"
click at [284, 77] on button "prev-year" at bounding box center [285, 78] width 6 height 11
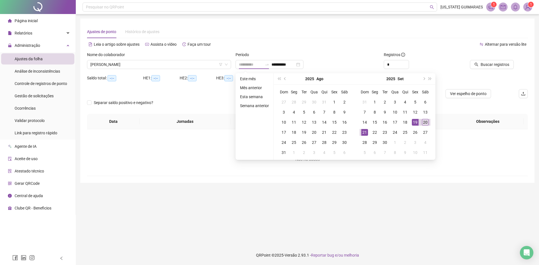
click at [365, 132] on div "21" at bounding box center [364, 132] width 7 height 7
type input "**********"
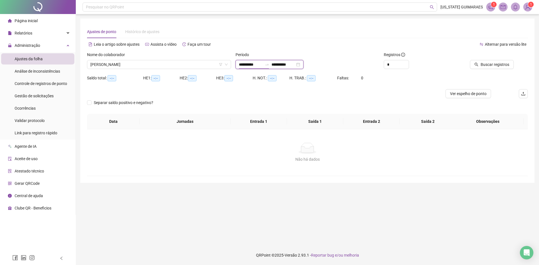
click at [247, 62] on input "**********" at bounding box center [251, 64] width 24 height 6
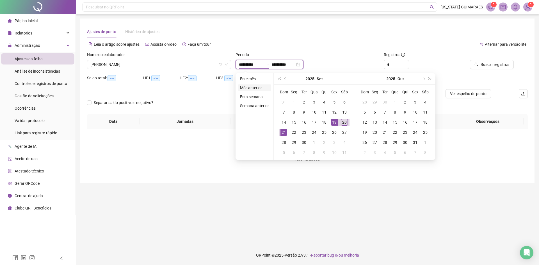
type input "**********"
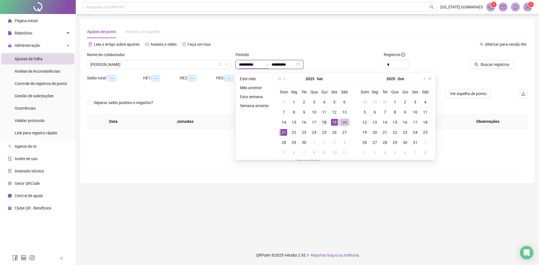
type input "**********"
click at [286, 79] on span "prev-year" at bounding box center [285, 78] width 3 height 3
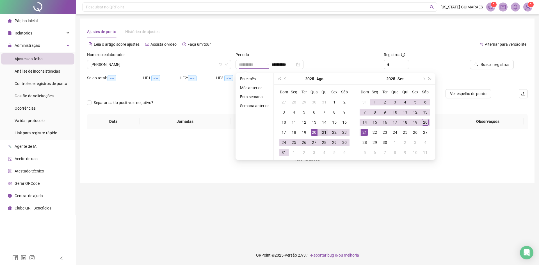
type input "**********"
click at [321, 131] on div "21" at bounding box center [324, 132] width 7 height 7
type input "**********"
drag, startPoint x: 426, startPoint y: 122, endPoint x: 432, endPoint y: 116, distance: 8.5
click at [426, 122] on div "20" at bounding box center [425, 122] width 7 height 7
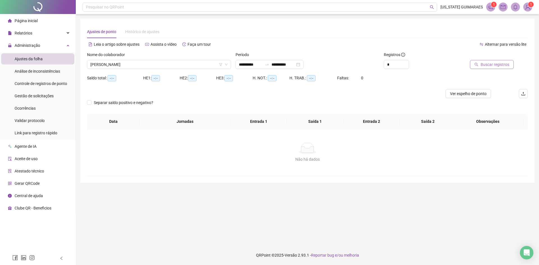
click at [491, 68] on button "Buscar registros" at bounding box center [492, 64] width 44 height 9
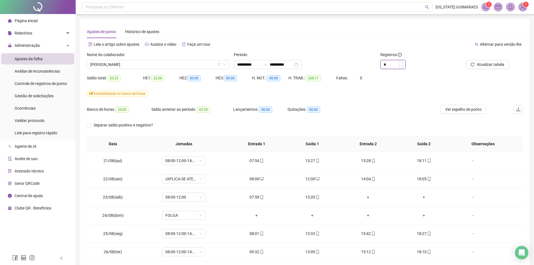
click at [405, 63] on span "Increase Value" at bounding box center [402, 62] width 6 height 5
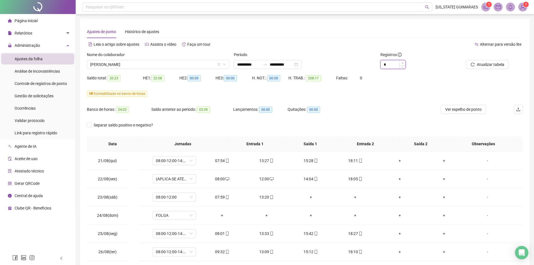
type input "*"
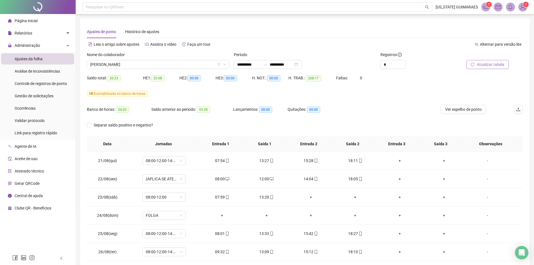
click at [478, 67] on span "Atualizar tabela" at bounding box center [490, 64] width 27 height 6
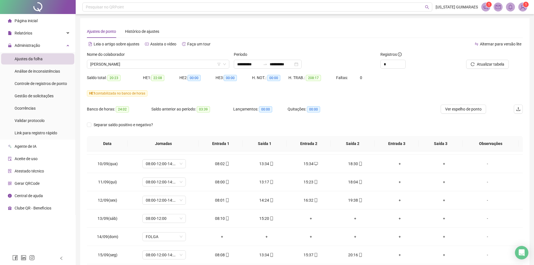
scroll to position [0, 0]
click at [497, 64] on span "Atualizar tabela" at bounding box center [490, 64] width 27 height 6
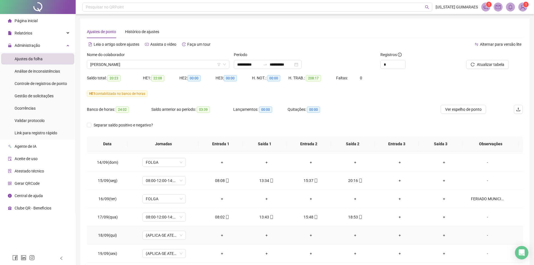
scroll to position [445, 0]
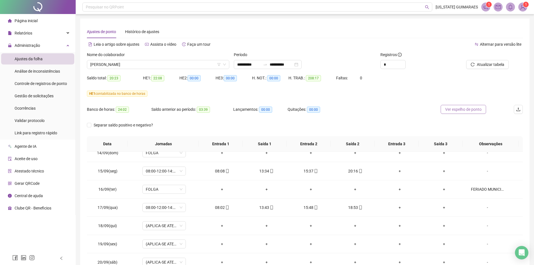
drag, startPoint x: 467, startPoint y: 113, endPoint x: 464, endPoint y: 113, distance: 3.4
click at [467, 113] on button "Ver espelho de ponto" at bounding box center [463, 109] width 45 height 9
drag, startPoint x: 141, startPoint y: 31, endPoint x: 157, endPoint y: 37, distance: 17.3
click at [141, 31] on span "Histórico de ajustes" at bounding box center [142, 31] width 34 height 4
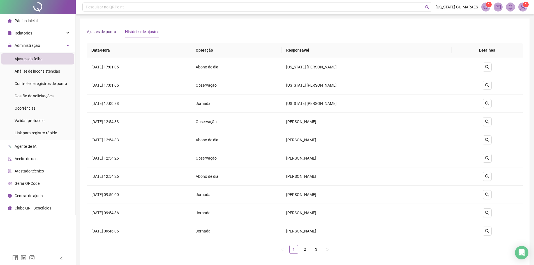
click at [102, 31] on span "Ajustes de ponto" at bounding box center [101, 31] width 29 height 4
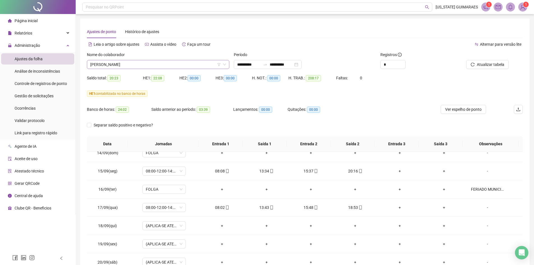
click at [161, 62] on span "[PERSON_NAME]" at bounding box center [158, 64] width 136 height 8
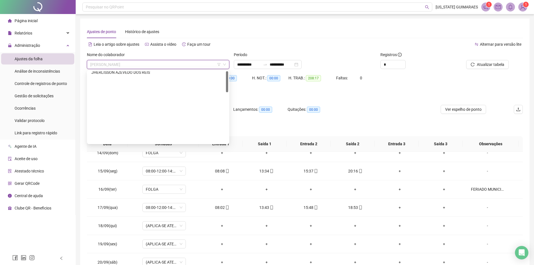
scroll to position [0, 0]
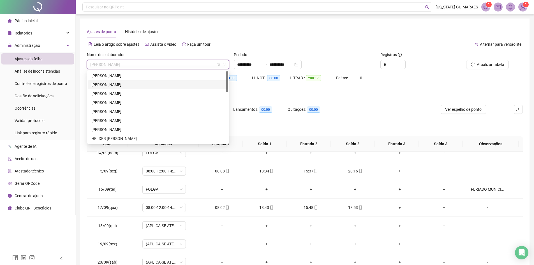
click at [121, 86] on div "[PERSON_NAME]" at bounding box center [158, 85] width 134 height 6
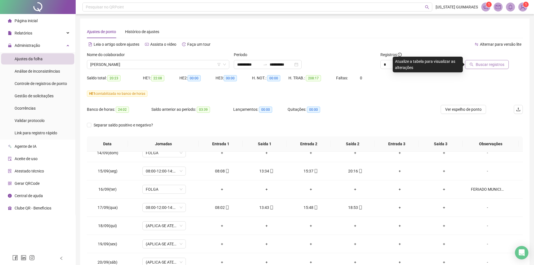
click at [492, 67] on span "Buscar registros" at bounding box center [490, 64] width 29 height 6
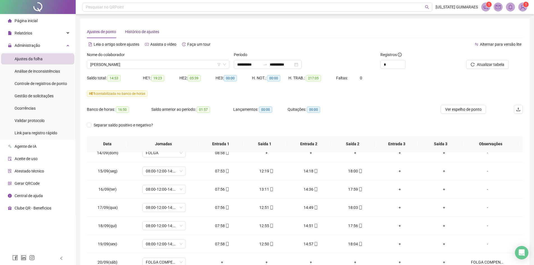
click at [153, 32] on span "Histórico de ajustes" at bounding box center [142, 31] width 34 height 4
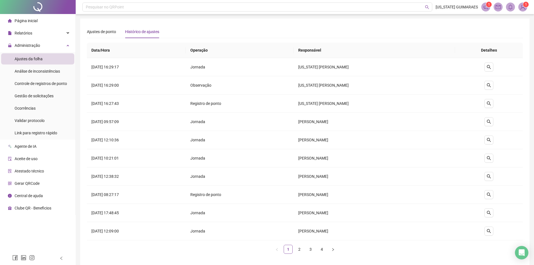
click at [153, 32] on span "Histórico de ajustes" at bounding box center [142, 31] width 34 height 4
click at [491, 105] on icon "search" at bounding box center [489, 103] width 4 height 4
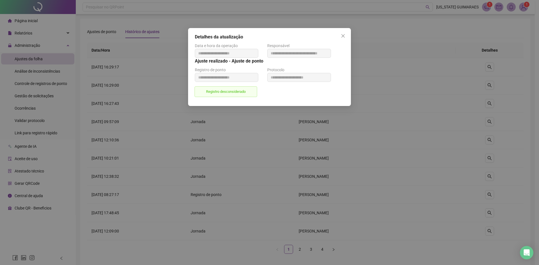
click at [218, 91] on span "Registro desconsiderado" at bounding box center [225, 91] width 63 height 11
click at [218, 92] on span "Registro desconsiderado" at bounding box center [225, 91] width 63 height 11
click at [406, 114] on div "**********" at bounding box center [269, 132] width 539 height 265
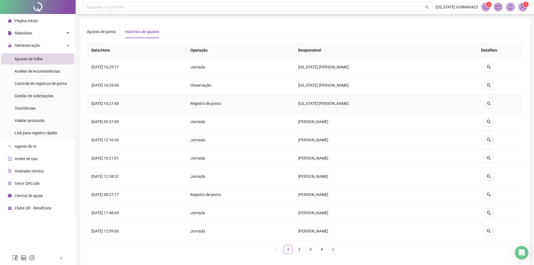
click at [235, 104] on td "Registro de ponto" at bounding box center [240, 104] width 108 height 18
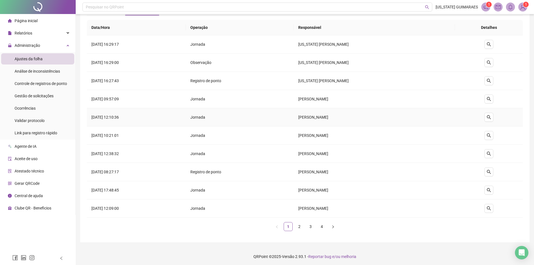
scroll to position [24, 0]
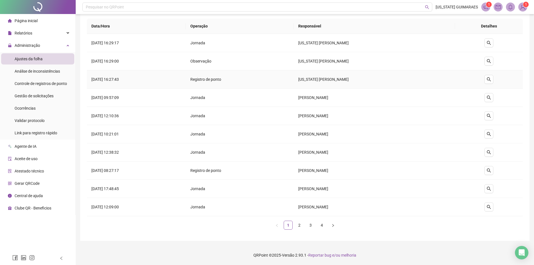
click at [219, 79] on td "Registro de ponto" at bounding box center [240, 79] width 108 height 18
click at [257, 76] on td "Registro de ponto" at bounding box center [240, 79] width 108 height 18
click at [491, 79] on icon "search" at bounding box center [489, 79] width 4 height 4
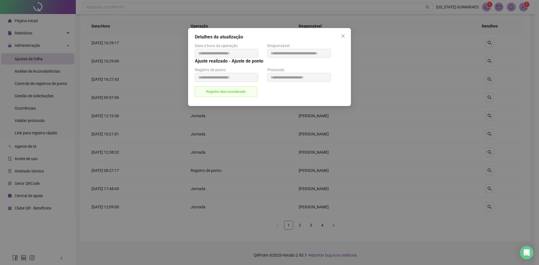
click at [239, 59] on h5 "Ajuste realizado - Ajuste de ponto" at bounding box center [269, 61] width 149 height 7
drag, startPoint x: 262, startPoint y: 62, endPoint x: 243, endPoint y: 60, distance: 19.7
click at [243, 60] on h5 "Ajuste realizado - Ajuste de ponto" at bounding box center [269, 61] width 149 height 7
click at [271, 67] on div "**********" at bounding box center [299, 74] width 72 height 15
click at [221, 72] on span "Registro de ponto" at bounding box center [210, 70] width 31 height 4
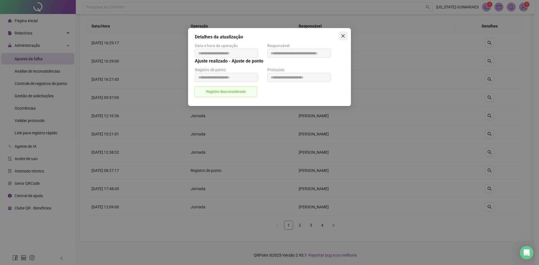
click at [341, 38] on icon "close" at bounding box center [343, 36] width 4 height 4
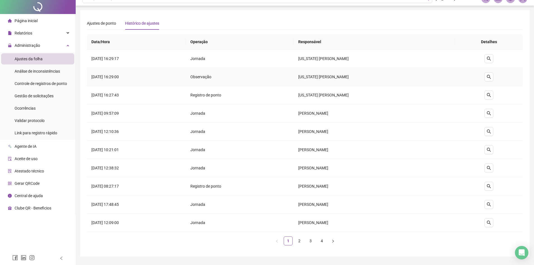
scroll to position [0, 0]
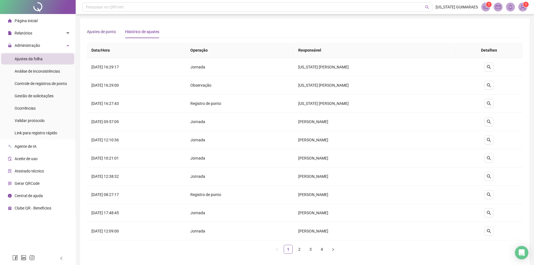
click at [101, 31] on span "Ajustes de ponto" at bounding box center [101, 31] width 29 height 4
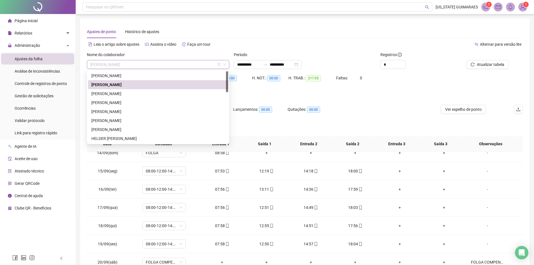
click at [179, 64] on span "[PERSON_NAME]" at bounding box center [158, 64] width 136 height 8
click at [132, 95] on div "[PERSON_NAME]" at bounding box center [158, 94] width 134 height 6
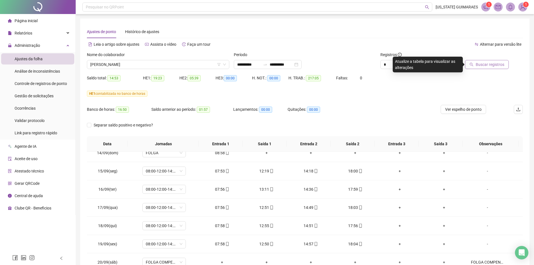
click at [488, 66] on span "Buscar registros" at bounding box center [490, 64] width 29 height 6
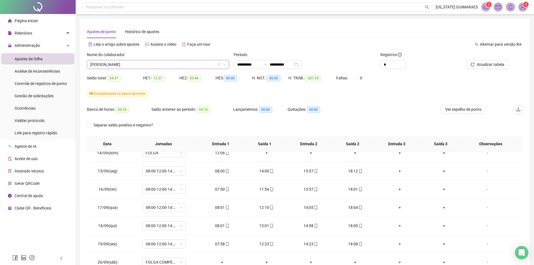
click at [163, 63] on span "[PERSON_NAME]" at bounding box center [158, 64] width 136 height 8
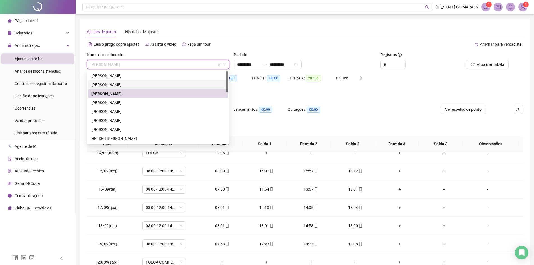
click at [141, 85] on div "[PERSON_NAME]" at bounding box center [158, 85] width 134 height 6
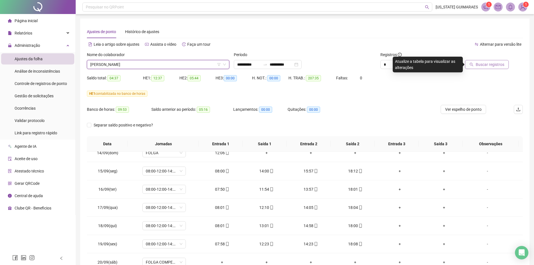
click at [485, 62] on span "Buscar registros" at bounding box center [490, 64] width 29 height 6
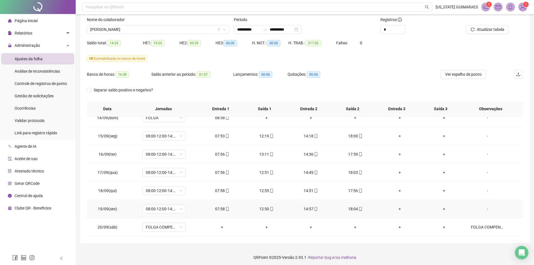
scroll to position [37, 0]
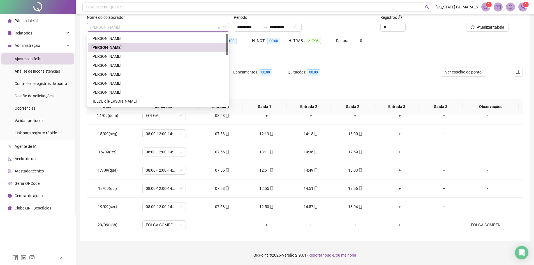
click at [198, 25] on span "[PERSON_NAME]" at bounding box center [158, 27] width 136 height 8
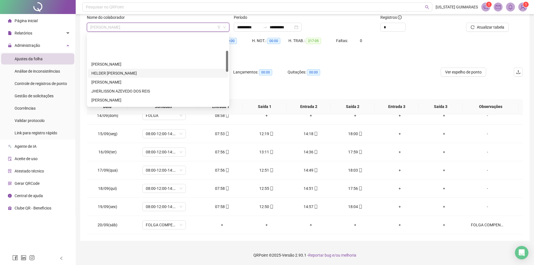
scroll to position [56, 0]
click at [130, 83] on div "[PERSON_NAME]" at bounding box center [158, 81] width 134 height 6
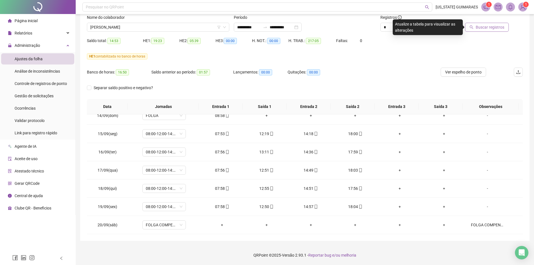
click at [494, 31] on button "Buscar registros" at bounding box center [487, 27] width 44 height 9
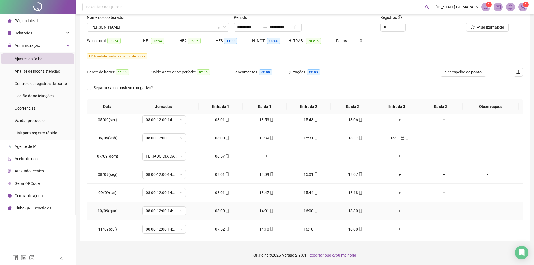
scroll to position [249, 0]
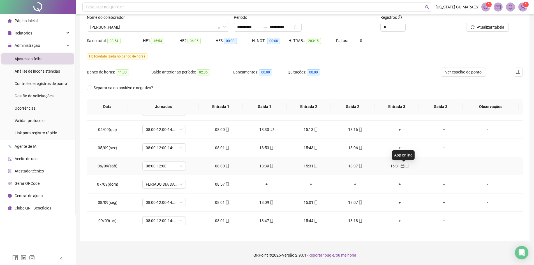
click at [405, 166] on span "mobile" at bounding box center [407, 166] width 4 height 4
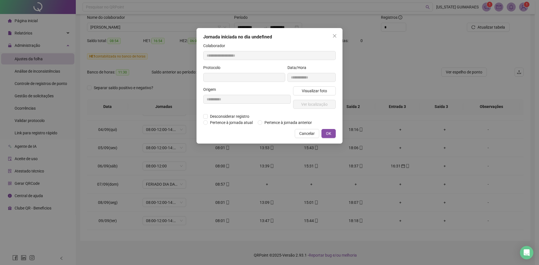
type input "**********"
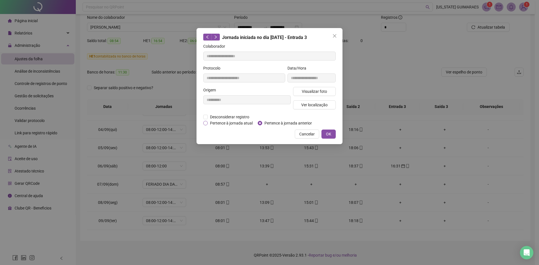
click at [237, 124] on span "Pertence à jornada atual" at bounding box center [231, 123] width 47 height 6
click at [328, 135] on span "OK" at bounding box center [328, 134] width 5 height 6
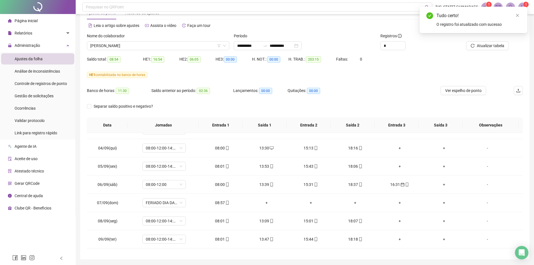
scroll to position [0, 0]
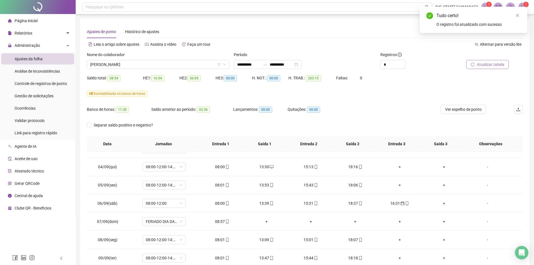
click at [482, 66] on span "Atualizar tabela" at bounding box center [490, 64] width 27 height 6
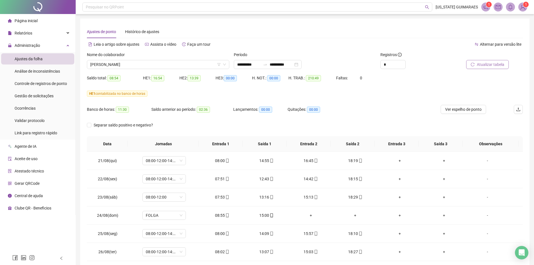
click at [486, 65] on span "Atualizar tabela" at bounding box center [490, 64] width 27 height 6
click at [177, 65] on span "[PERSON_NAME]" at bounding box center [158, 64] width 136 height 8
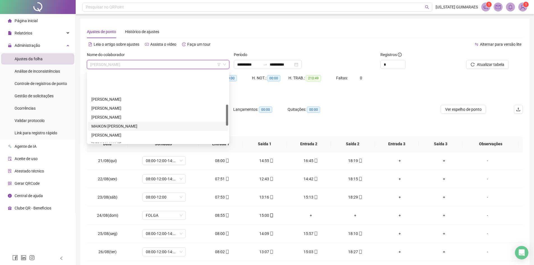
scroll to position [112, 0]
click at [142, 125] on div "[PERSON_NAME]" at bounding box center [158, 125] width 134 height 6
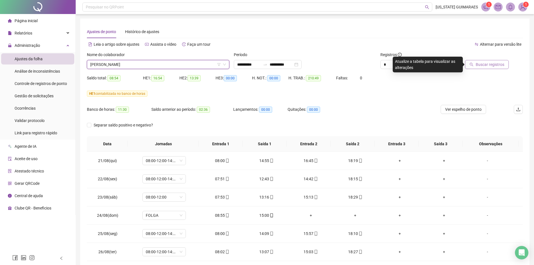
click at [491, 67] on span "Buscar registros" at bounding box center [490, 64] width 29 height 6
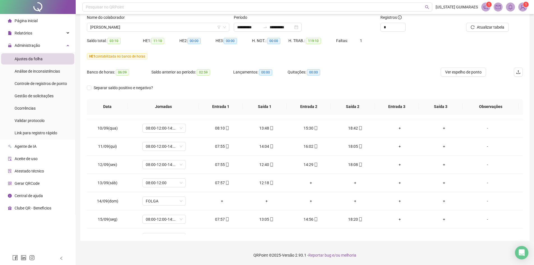
scroll to position [333, 0]
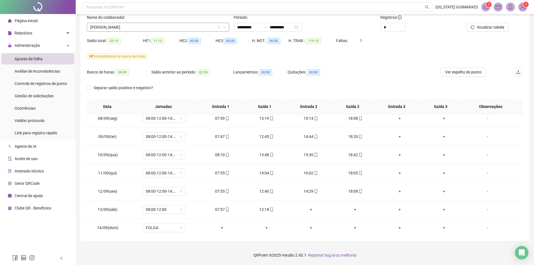
click at [185, 26] on span "[PERSON_NAME]" at bounding box center [158, 27] width 136 height 8
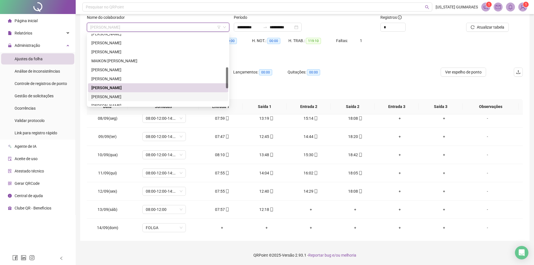
click at [148, 95] on div "[PERSON_NAME]" at bounding box center [158, 97] width 134 height 6
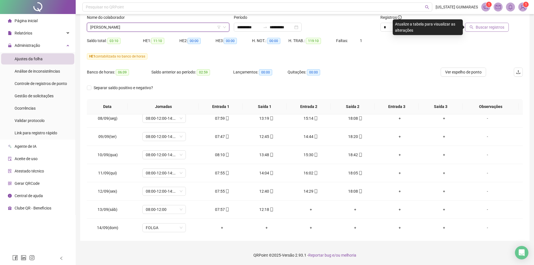
click at [498, 27] on span "Buscar registros" at bounding box center [490, 27] width 29 height 6
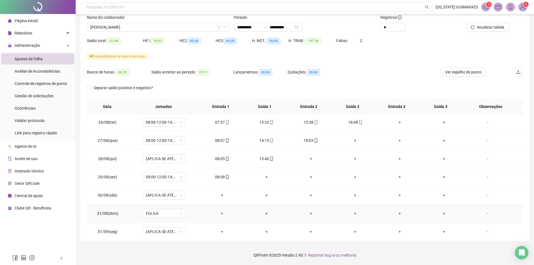
scroll to position [84, 0]
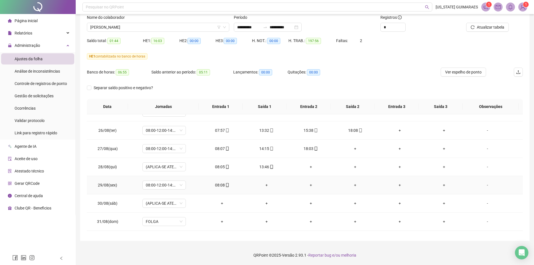
click at [213, 185] on div "08:08" at bounding box center [221, 185] width 35 height 6
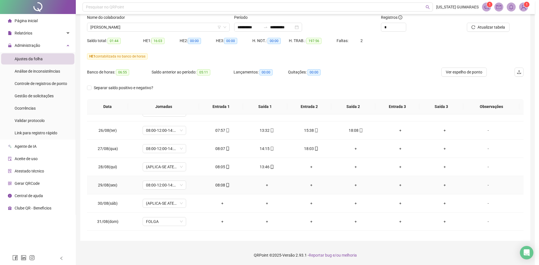
type input "**********"
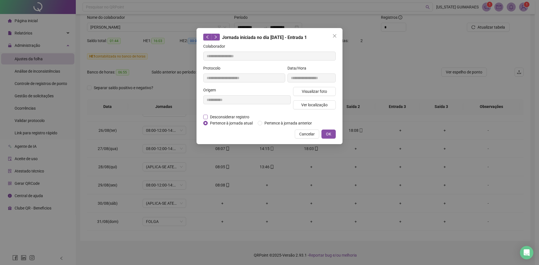
click at [230, 115] on span "Desconsiderar registro" at bounding box center [230, 117] width 44 height 6
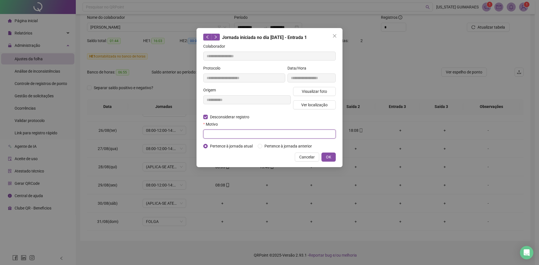
click at [253, 136] on input "text" at bounding box center [269, 134] width 132 height 9
type input "**********"
click at [329, 157] on span "OK" at bounding box center [328, 157] width 5 height 6
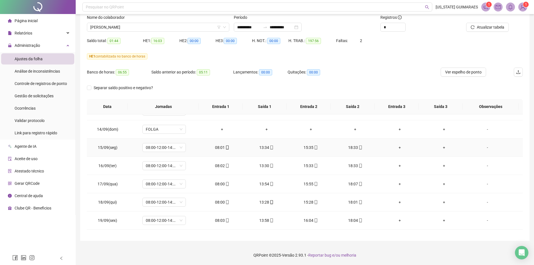
scroll to position [445, 0]
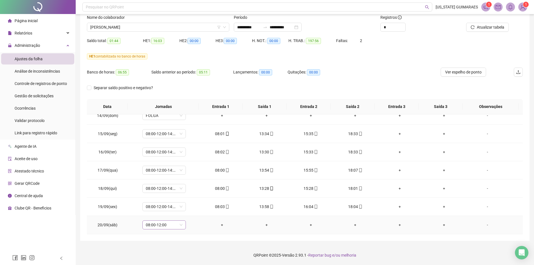
click at [182, 228] on div "08:00-12:00" at bounding box center [163, 224] width 43 height 9
click at [180, 224] on span "08:00-12:00" at bounding box center [164, 225] width 37 height 8
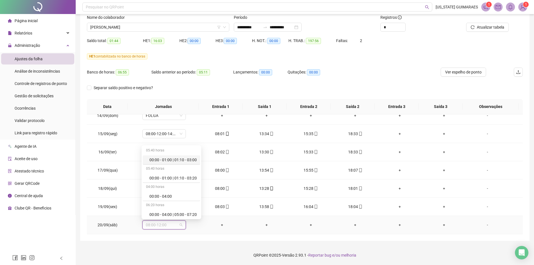
click at [176, 195] on div "Folga compensatória" at bounding box center [173, 195] width 47 height 6
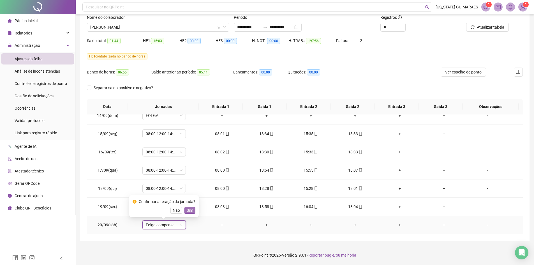
click at [190, 211] on span "Sim" at bounding box center [190, 210] width 6 height 6
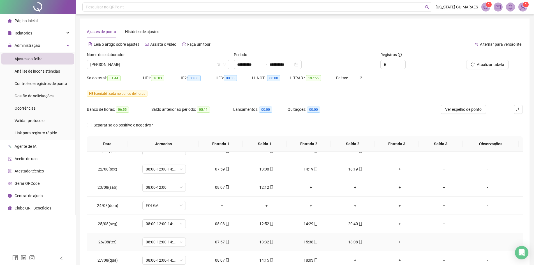
scroll to position [0, 0]
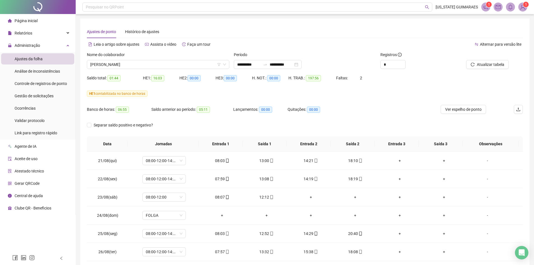
click at [210, 59] on div "Nome do colaborador" at bounding box center [158, 56] width 142 height 8
click at [209, 63] on span "[PERSON_NAME]" at bounding box center [158, 64] width 136 height 8
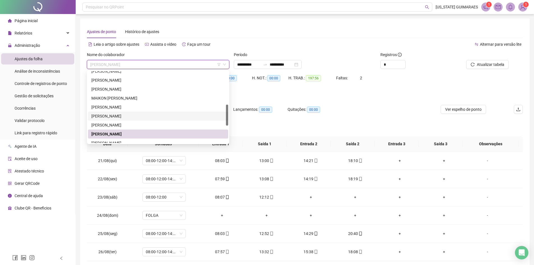
scroll to position [140, 0]
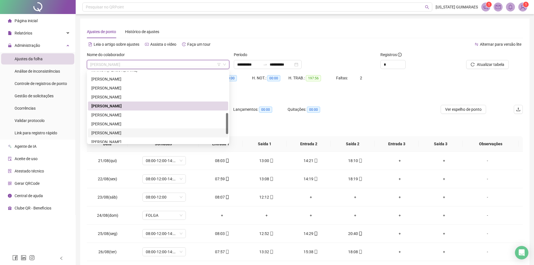
click at [146, 134] on div "[PERSON_NAME]" at bounding box center [158, 133] width 134 height 6
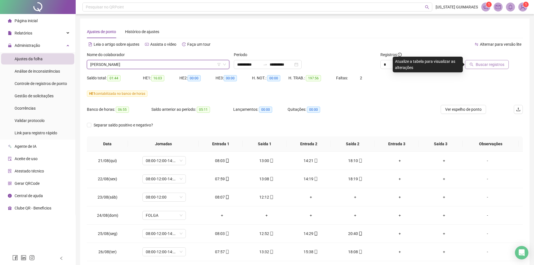
click at [486, 63] on span "Buscar registros" at bounding box center [490, 64] width 29 height 6
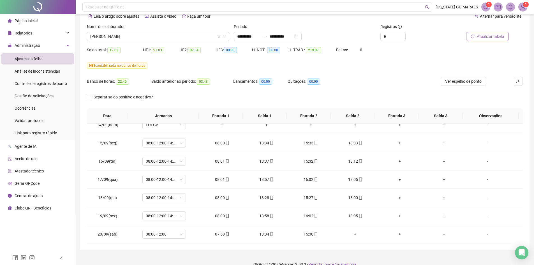
scroll to position [0, 0]
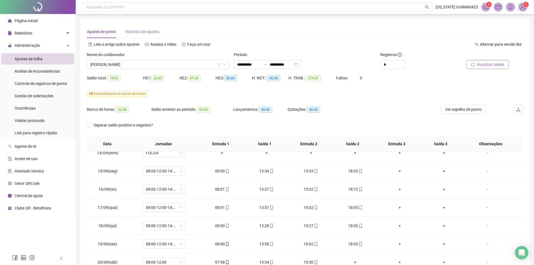
click at [157, 27] on div "Histórico de ajustes" at bounding box center [142, 31] width 34 height 13
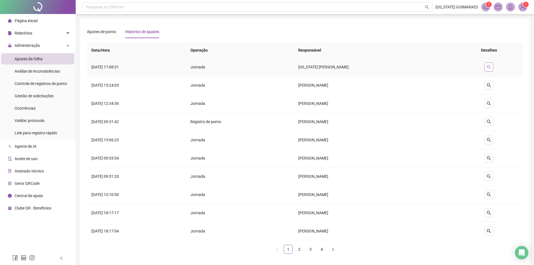
click at [491, 68] on icon "search" at bounding box center [489, 67] width 4 height 4
type input "**********"
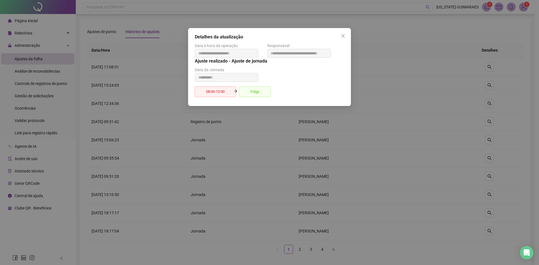
drag, startPoint x: 493, startPoint y: 74, endPoint x: 298, endPoint y: 151, distance: 209.6
click at [298, 151] on div "**********" at bounding box center [269, 132] width 539 height 265
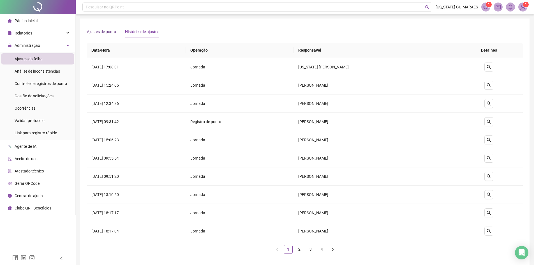
click at [93, 29] on span "Ajustes de ponto" at bounding box center [101, 31] width 29 height 4
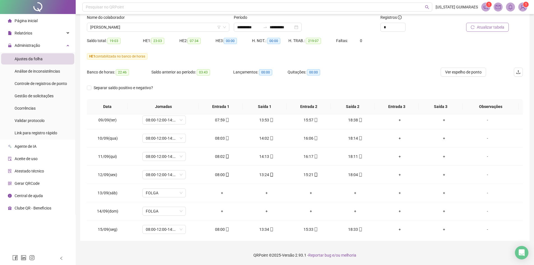
scroll to position [361, 0]
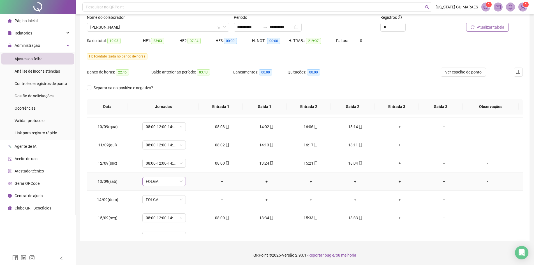
click at [178, 181] on span "FOLGA" at bounding box center [164, 181] width 37 height 8
click at [175, 236] on div "Folga compensatória" at bounding box center [173, 237] width 47 height 6
click at [189, 169] on span "Sim" at bounding box center [190, 167] width 6 height 6
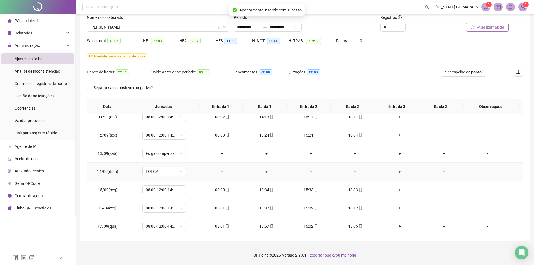
scroll to position [445, 0]
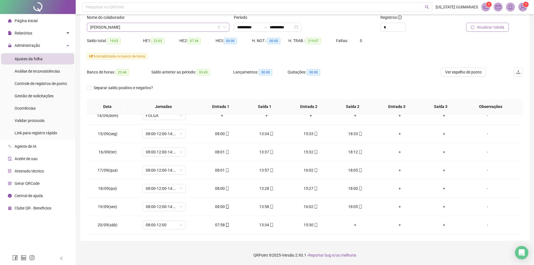
click at [204, 27] on span "[PERSON_NAME]" at bounding box center [158, 27] width 136 height 8
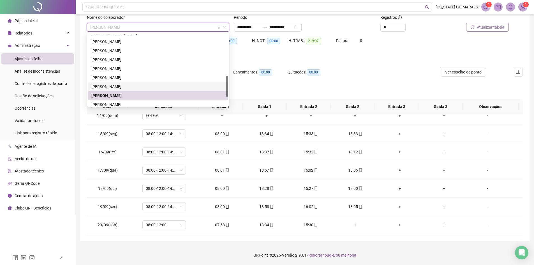
scroll to position [168, 0]
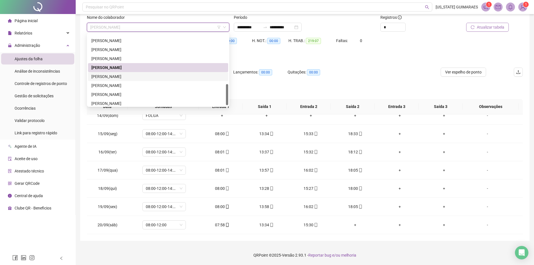
click at [116, 77] on div "[PERSON_NAME]" at bounding box center [158, 76] width 134 height 6
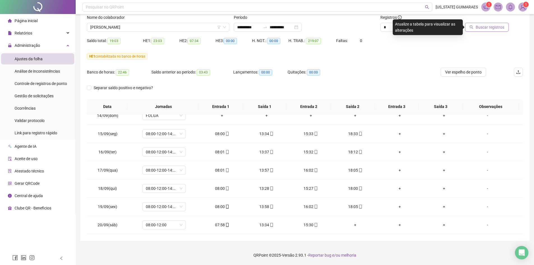
click at [493, 24] on span "Buscar registros" at bounding box center [490, 27] width 29 height 6
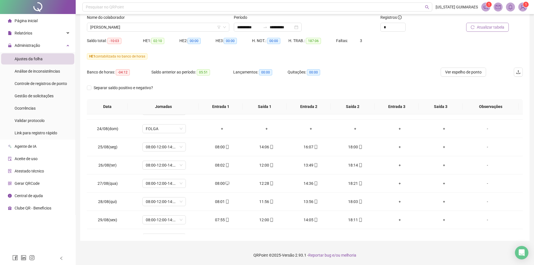
scroll to position [0, 0]
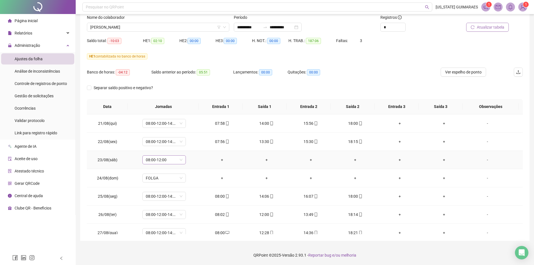
click at [181, 159] on span "08:00-12:00" at bounding box center [164, 160] width 37 height 8
click at [206, 160] on div "+" at bounding box center [221, 160] width 35 height 6
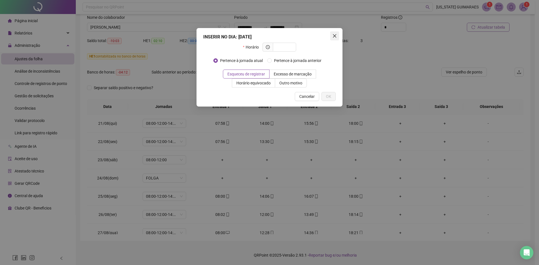
click at [335, 37] on icon "close" at bounding box center [334, 36] width 4 height 4
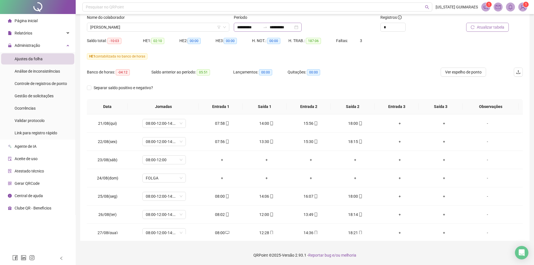
click at [302, 28] on div "**********" at bounding box center [268, 27] width 68 height 9
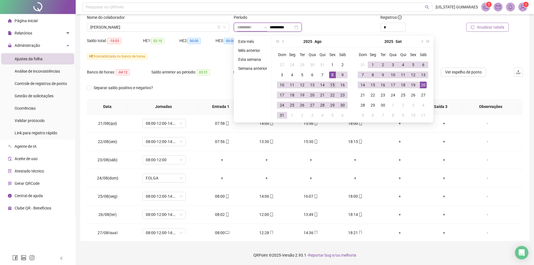
type input "**********"
click at [330, 85] on div "15" at bounding box center [332, 85] width 7 height 7
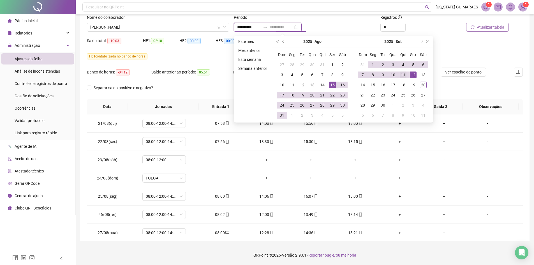
type input "**********"
drag, startPoint x: 403, startPoint y: 75, endPoint x: 403, endPoint y: 86, distance: 11.2
click at [403, 75] on div "11" at bounding box center [403, 75] width 7 height 7
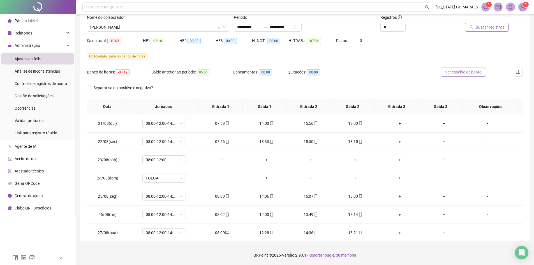
click at [463, 73] on span "Ver espelho de ponto" at bounding box center [463, 72] width 36 height 6
click at [497, 48] on div "Saldo total: -10:03 HE 1: 02:10 HE 2: 00:00 HE 3: 00:00 H. NOT.: 00:00 H. TRAB.…" at bounding box center [305, 44] width 436 height 16
click at [498, 27] on span "Buscar registros" at bounding box center [490, 27] width 29 height 6
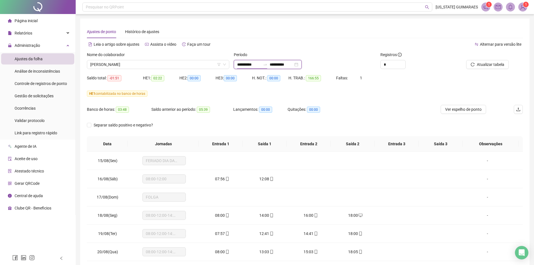
click at [261, 65] on input "**********" at bounding box center [249, 64] width 24 height 6
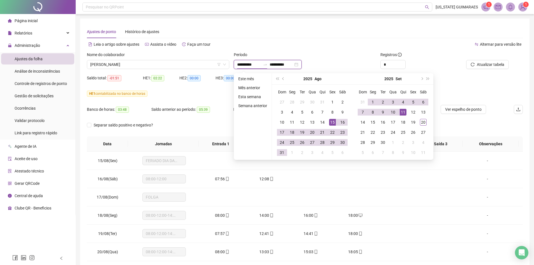
type input "**********"
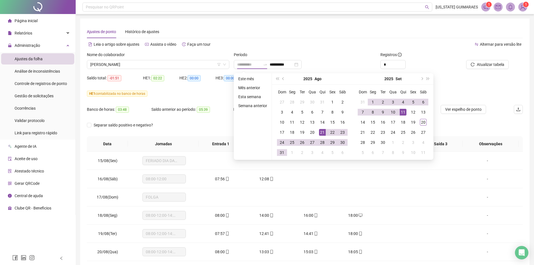
click at [323, 134] on div "21" at bounding box center [322, 132] width 7 height 7
type input "**********"
click at [424, 124] on div "20" at bounding box center [423, 122] width 7 height 7
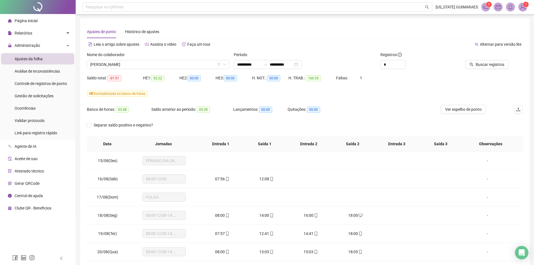
click at [479, 70] on div "Buscar registros" at bounding box center [488, 63] width 73 height 22
click at [481, 68] on button "Buscar registros" at bounding box center [487, 64] width 44 height 9
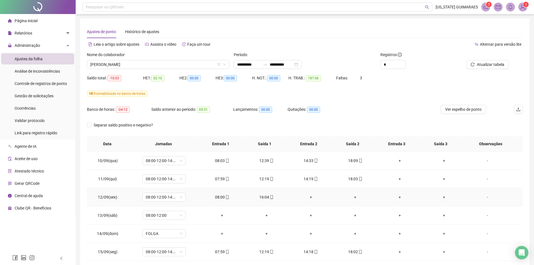
scroll to position [393, 0]
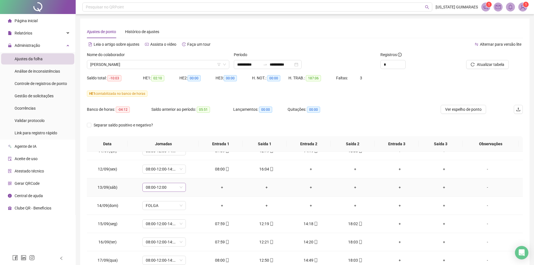
click at [178, 188] on span "08:00-12:00" at bounding box center [164, 187] width 37 height 8
click at [171, 160] on div "Folga compensatória" at bounding box center [173, 158] width 47 height 6
click at [188, 173] on span "Sim" at bounding box center [190, 173] width 6 height 6
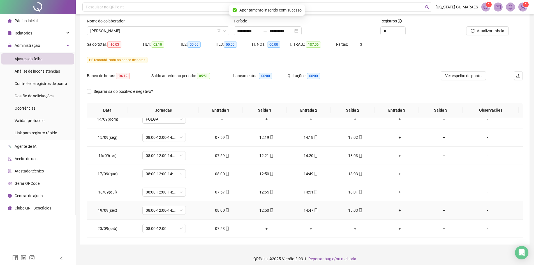
scroll to position [37, 0]
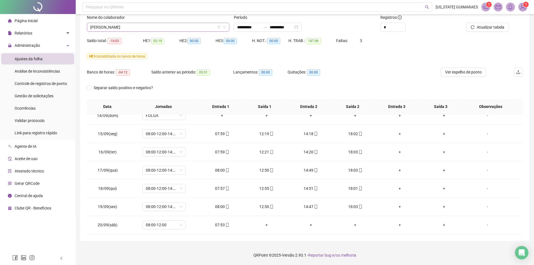
click at [176, 27] on span "[PERSON_NAME]" at bounding box center [158, 27] width 136 height 8
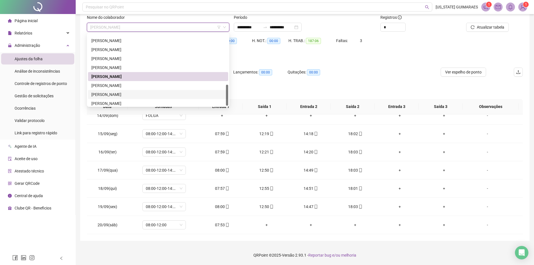
scroll to position [171, 0]
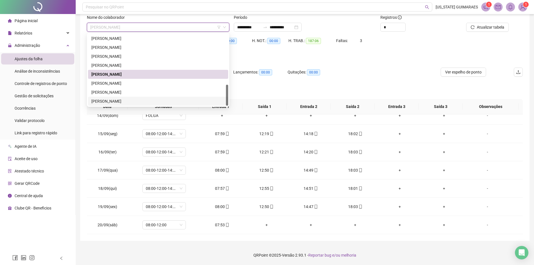
click at [123, 99] on div "[PERSON_NAME]" at bounding box center [158, 101] width 134 height 6
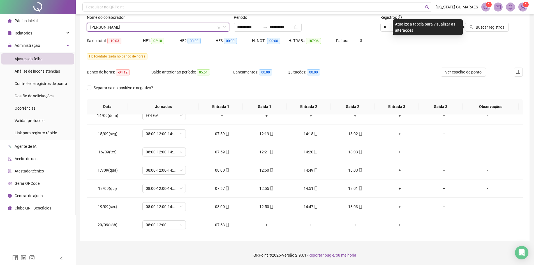
drag, startPoint x: 493, startPoint y: 30, endPoint x: 271, endPoint y: 101, distance: 233.0
click at [492, 30] on span "Buscar registros" at bounding box center [490, 27] width 29 height 6
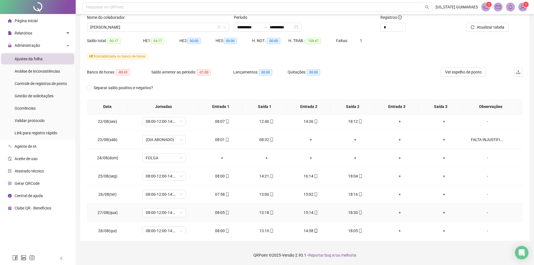
scroll to position [0, 0]
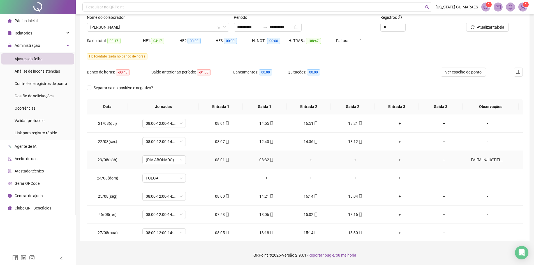
click at [494, 156] on td "FALTA INJUSTIFICADA" at bounding box center [495, 160] width 56 height 18
click at [493, 158] on div "FALTA INJUSTIFICADA" at bounding box center [487, 160] width 33 height 6
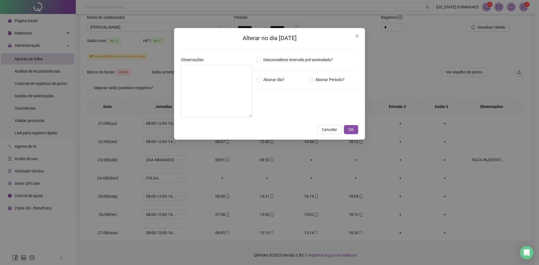
type textarea "**********"
click at [486, 143] on div "**********" at bounding box center [269, 132] width 539 height 265
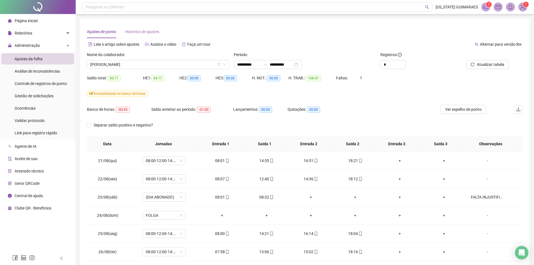
drag, startPoint x: 160, startPoint y: 27, endPoint x: 150, endPoint y: 32, distance: 11.3
click at [160, 27] on div "Ajustes de ponto Histórico de ajustes" at bounding box center [305, 31] width 436 height 13
click at [150, 32] on span "Histórico de ajustes" at bounding box center [142, 31] width 34 height 4
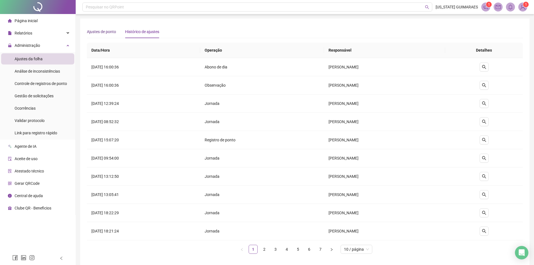
click at [104, 34] on div "Ajustes de ponto" at bounding box center [101, 32] width 29 height 6
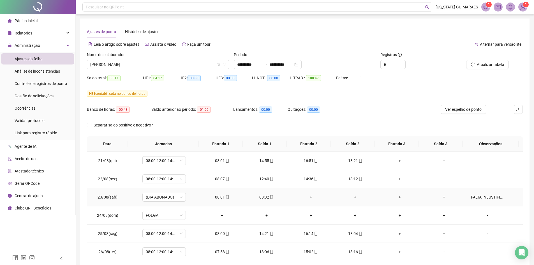
click at [264, 197] on div "08:32" at bounding box center [266, 197] width 35 height 6
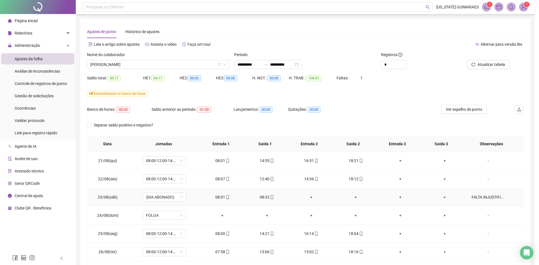
type input "**********"
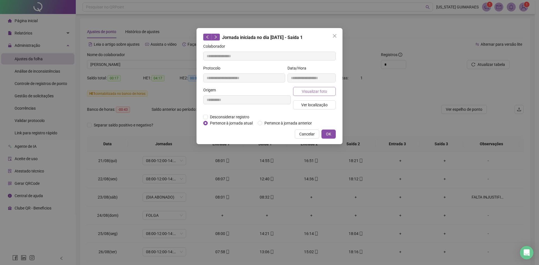
click at [307, 89] on span "Visualizar foto" at bounding box center [314, 91] width 25 height 6
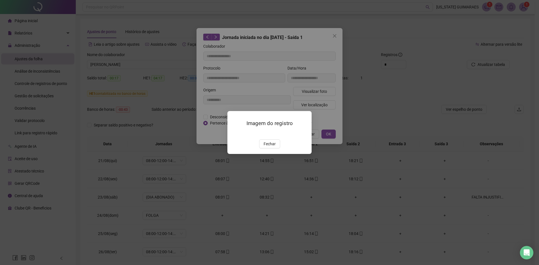
click at [339, 92] on div "Imagem do registro Fechar" at bounding box center [269, 132] width 539 height 265
drag, startPoint x: 420, startPoint y: 109, endPoint x: 393, endPoint y: 129, distance: 33.9
click at [420, 110] on div "Imagem do registro Fechar" at bounding box center [269, 132] width 539 height 265
click at [274, 147] on span "Fechar" at bounding box center [269, 144] width 12 height 6
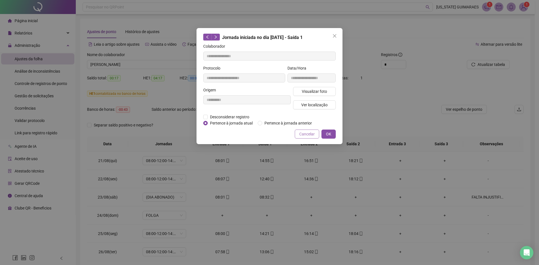
click at [305, 134] on span "Cancelar" at bounding box center [306, 134] width 15 height 6
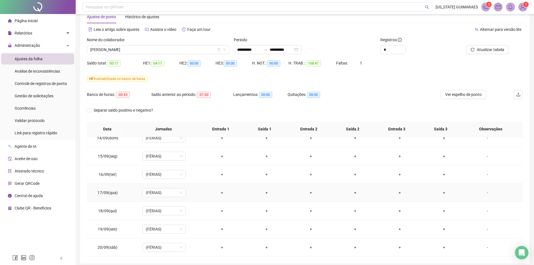
scroll to position [28, 0]
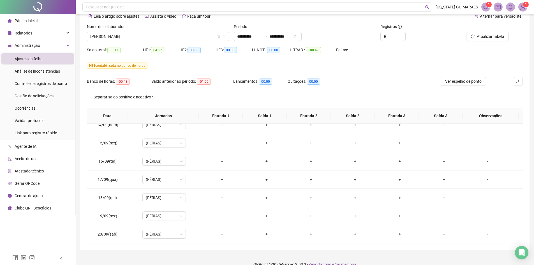
click at [209, 31] on div "Nome do colaborador" at bounding box center [158, 28] width 142 height 8
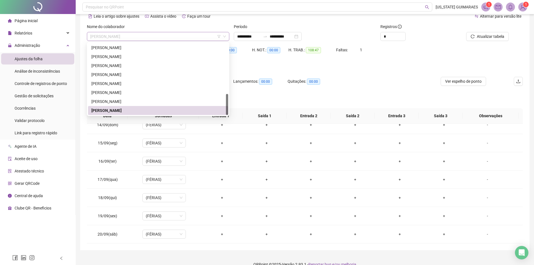
click at [208, 35] on span "[PERSON_NAME]" at bounding box center [158, 36] width 136 height 8
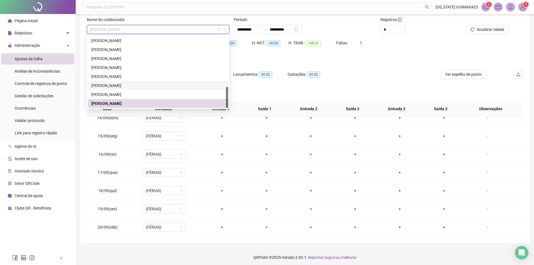
scroll to position [37, 0]
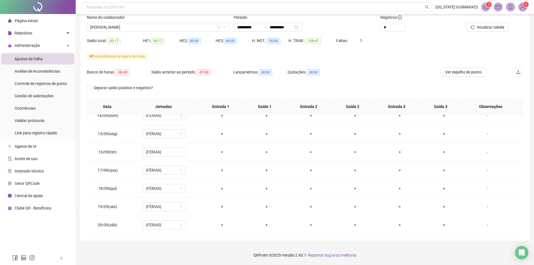
click at [295, 84] on div "Separar saldo positivo e negativo?" at bounding box center [305, 91] width 436 height 16
click at [53, 91] on li "Gestão de solicitações" at bounding box center [37, 95] width 73 height 11
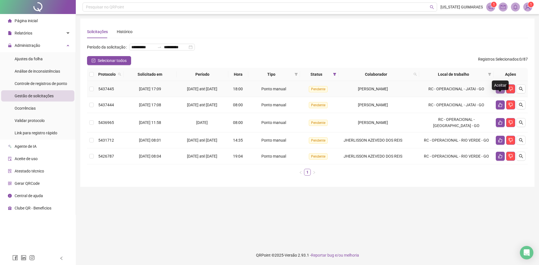
click at [499, 91] on icon "like" at bounding box center [500, 89] width 4 height 4
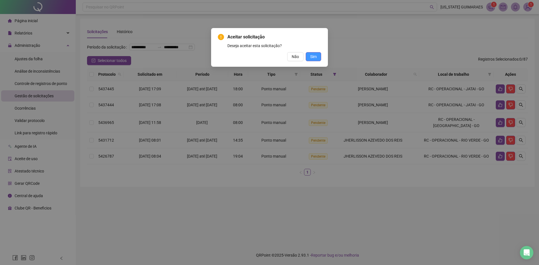
click at [313, 57] on span "Sim" at bounding box center [313, 57] width 6 height 6
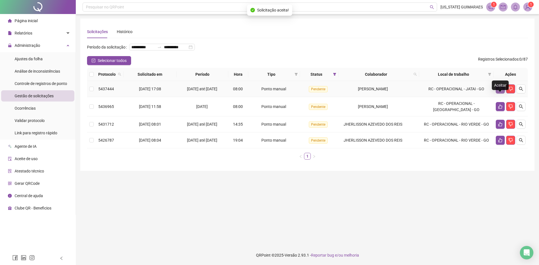
click at [498, 91] on icon "like" at bounding box center [500, 89] width 4 height 4
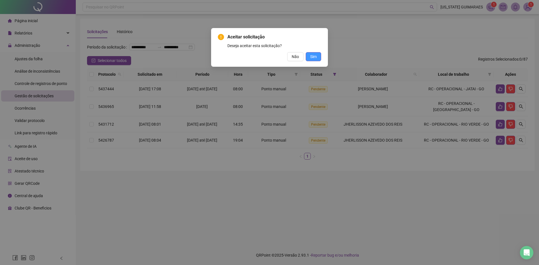
click at [318, 57] on button "Sim" at bounding box center [312, 56] width 15 height 9
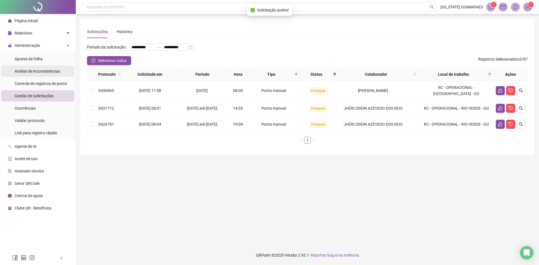
click at [47, 71] on span "Análise de inconsistências" at bounding box center [37, 71] width 45 height 4
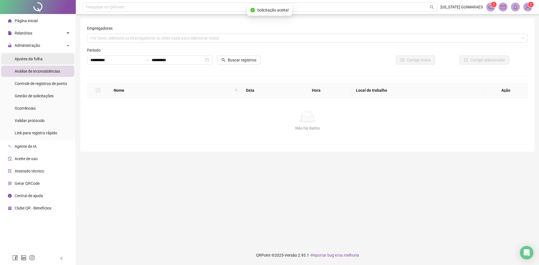
click at [45, 57] on li "Ajustes da folha" at bounding box center [37, 58] width 73 height 11
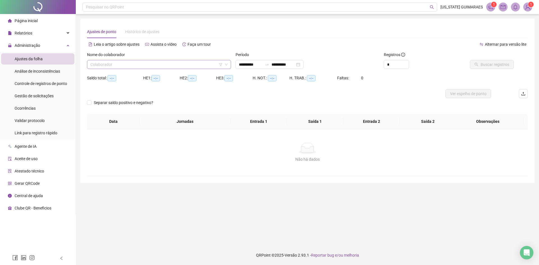
click at [138, 64] on input "search" at bounding box center [156, 64] width 132 height 8
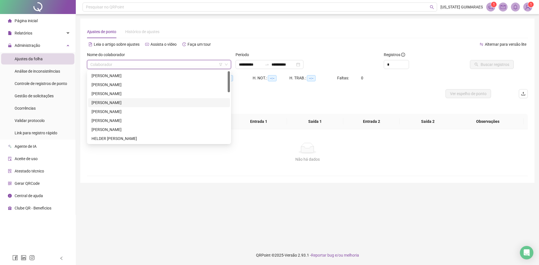
click at [111, 101] on div "[PERSON_NAME]" at bounding box center [158, 103] width 135 height 6
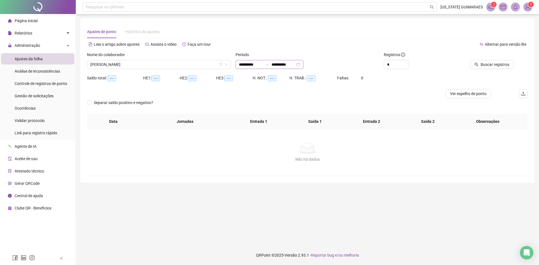
drag, startPoint x: 263, startPoint y: 59, endPoint x: 262, endPoint y: 65, distance: 5.8
click at [263, 60] on div "**********" at bounding box center [307, 60] width 144 height 17
click at [262, 68] on div "**********" at bounding box center [269, 64] width 68 height 9
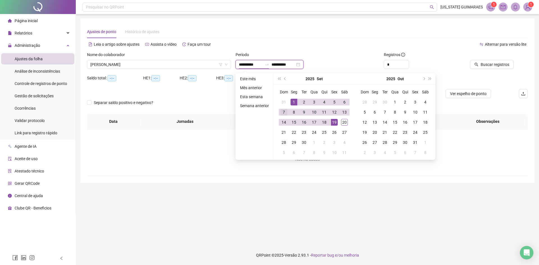
type input "**********"
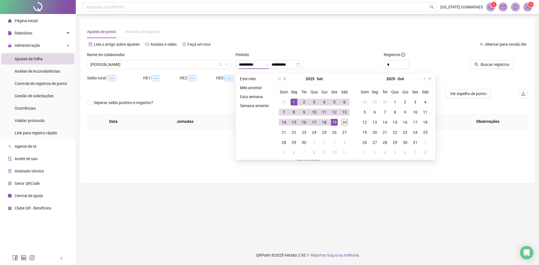
click at [283, 77] on button "prev-year" at bounding box center [285, 78] width 6 height 11
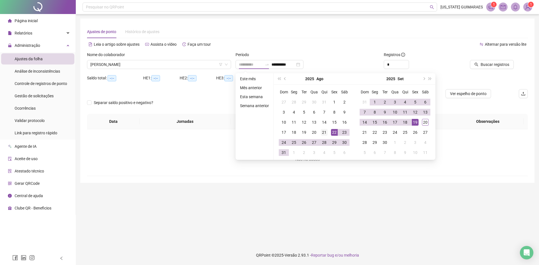
type input "**********"
click at [328, 132] on td "21" at bounding box center [324, 132] width 10 height 10
type input "**********"
click at [428, 120] on td "20" at bounding box center [425, 122] width 10 height 10
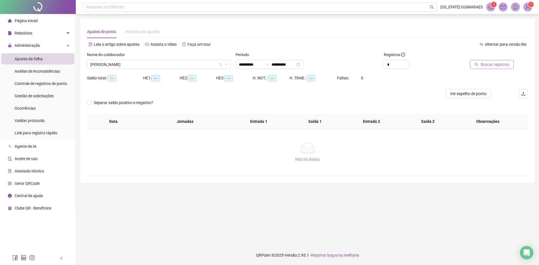
click at [485, 66] on span "Buscar registros" at bounding box center [494, 64] width 29 height 6
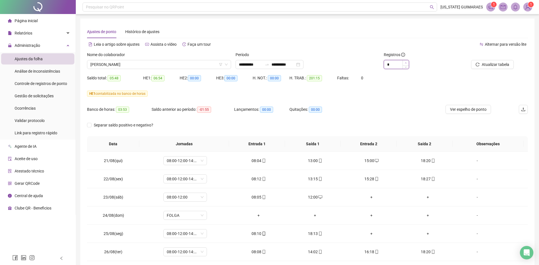
click at [405, 62] on span "Increase Value" at bounding box center [405, 62] width 6 height 5
type input "*"
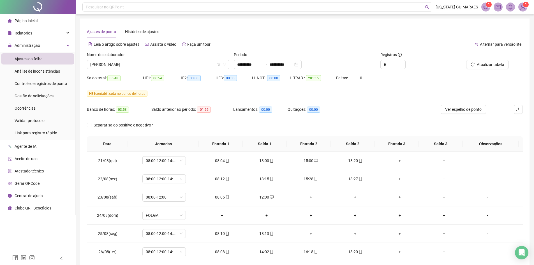
click at [418, 79] on div "Saldo total: 05:48 HE 1: 06:54 HE 2: 00:00 HE 3: 00:00 H. NOT.: 00:00 H. TRAB.:…" at bounding box center [305, 81] width 436 height 16
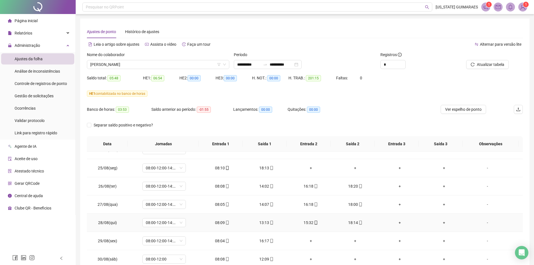
scroll to position [56, 0]
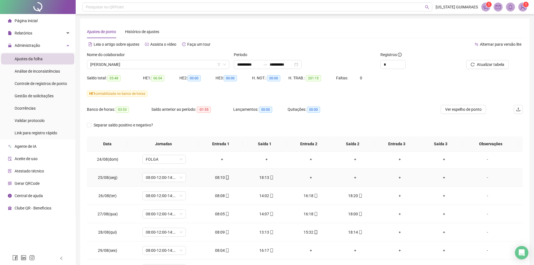
click at [486, 177] on div "-" at bounding box center [487, 177] width 33 height 6
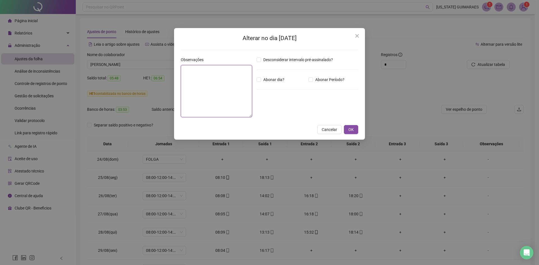
click at [213, 75] on textarea at bounding box center [216, 91] width 71 height 52
type textarea "**********"
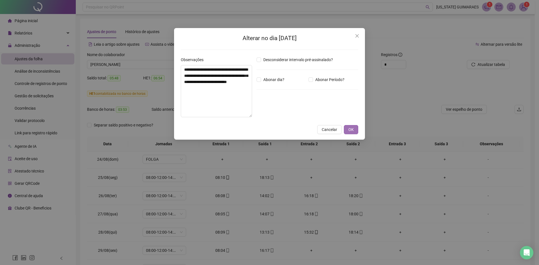
click at [354, 130] on button "OK" at bounding box center [351, 129] width 14 height 9
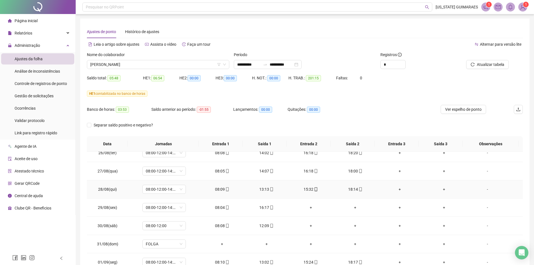
scroll to position [112, 0]
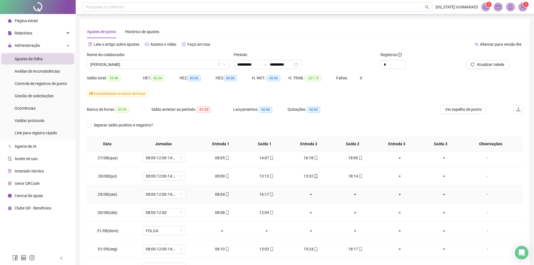
click at [484, 193] on div "-" at bounding box center [487, 194] width 33 height 6
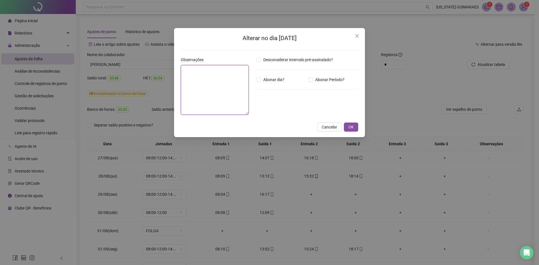
click at [222, 71] on textarea at bounding box center [215, 90] width 68 height 50
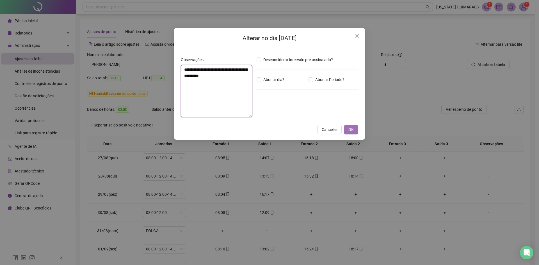
type textarea "**********"
click at [356, 132] on button "OK" at bounding box center [351, 129] width 14 height 9
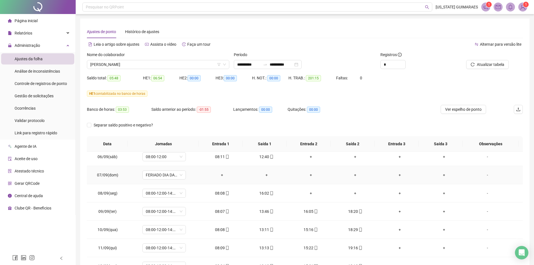
scroll to position [309, 0]
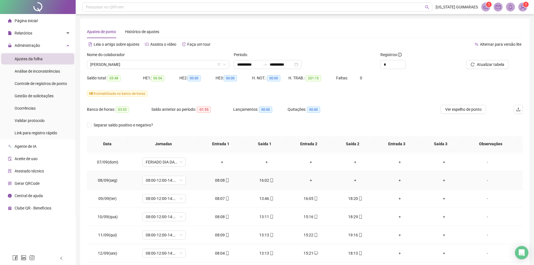
click at [485, 180] on div "-" at bounding box center [487, 180] width 33 height 6
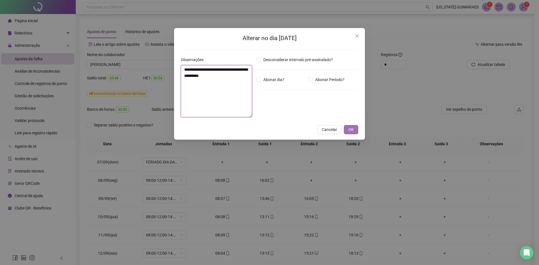
type textarea "**********"
click at [351, 131] on span "OK" at bounding box center [350, 130] width 5 height 6
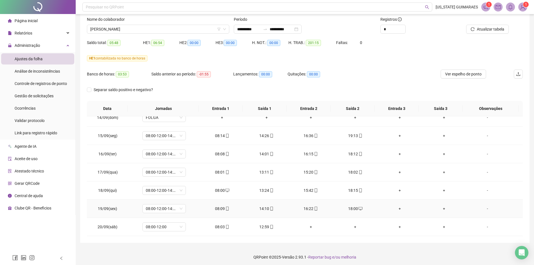
scroll to position [37, 0]
